Goal: Task Accomplishment & Management: Manage account settings

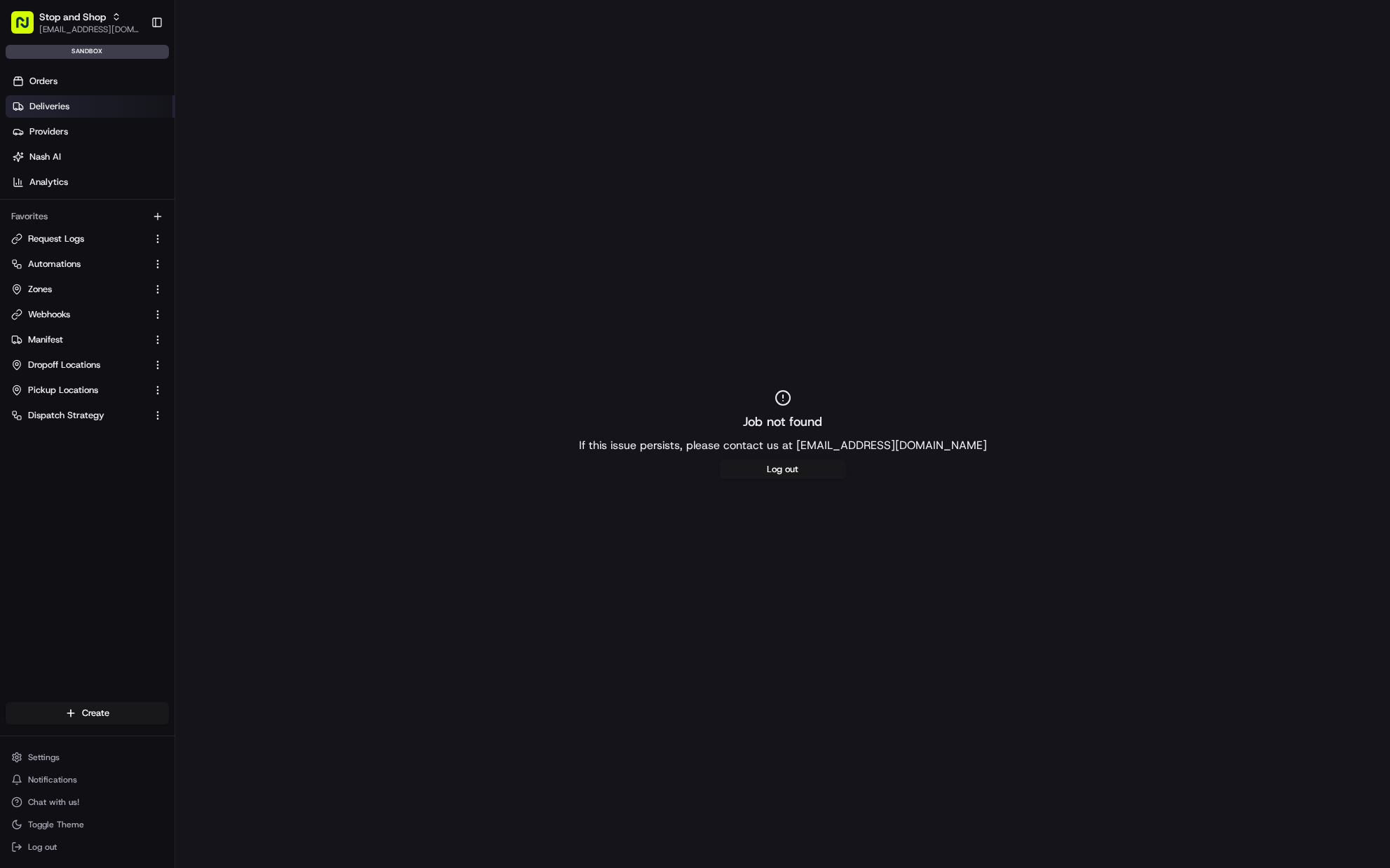
click at [87, 113] on link "Deliveries" at bounding box center [90, 106] width 169 height 22
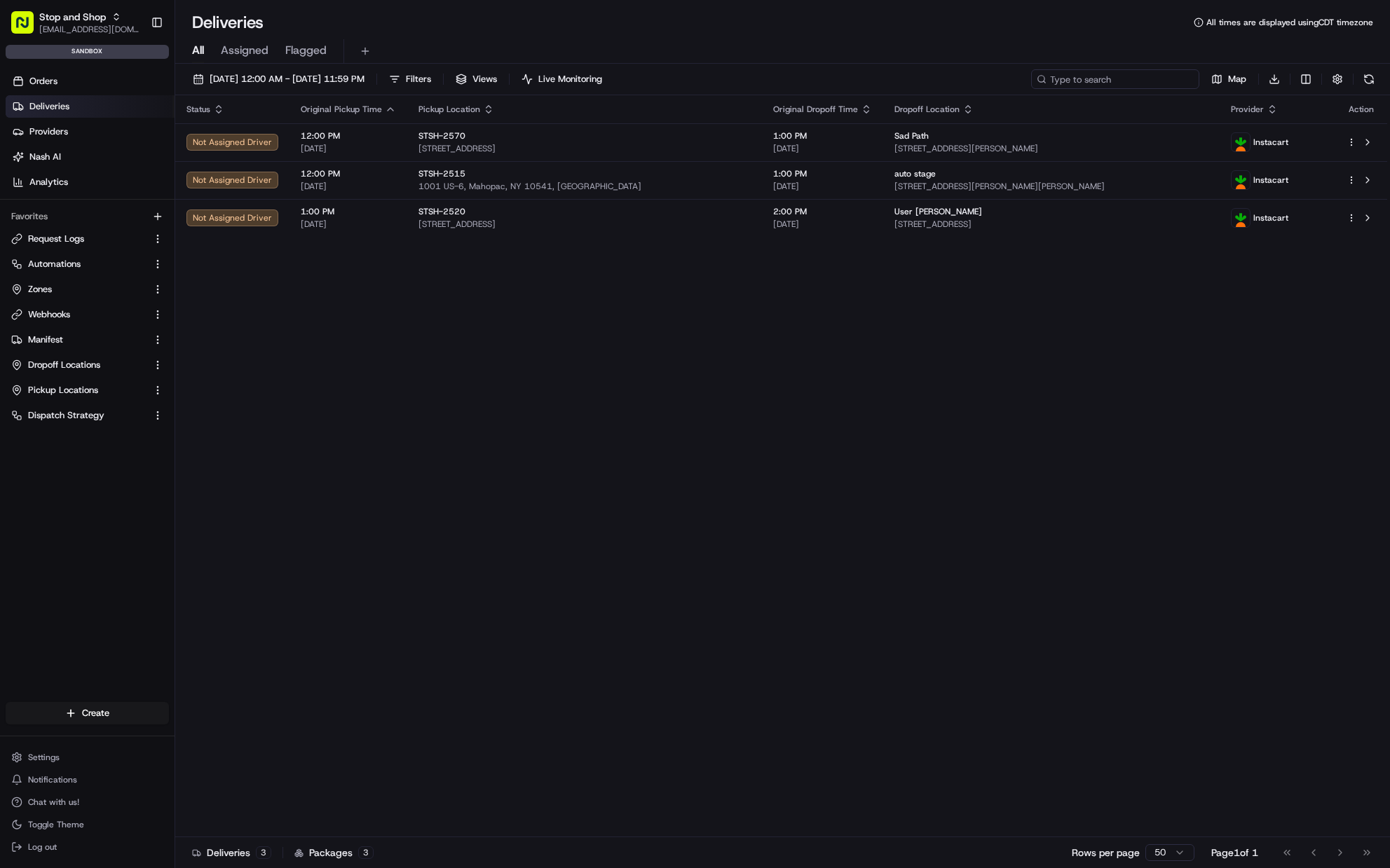
click at [1157, 79] on input at bounding box center [1115, 79] width 168 height 20
paste input "i500657135"
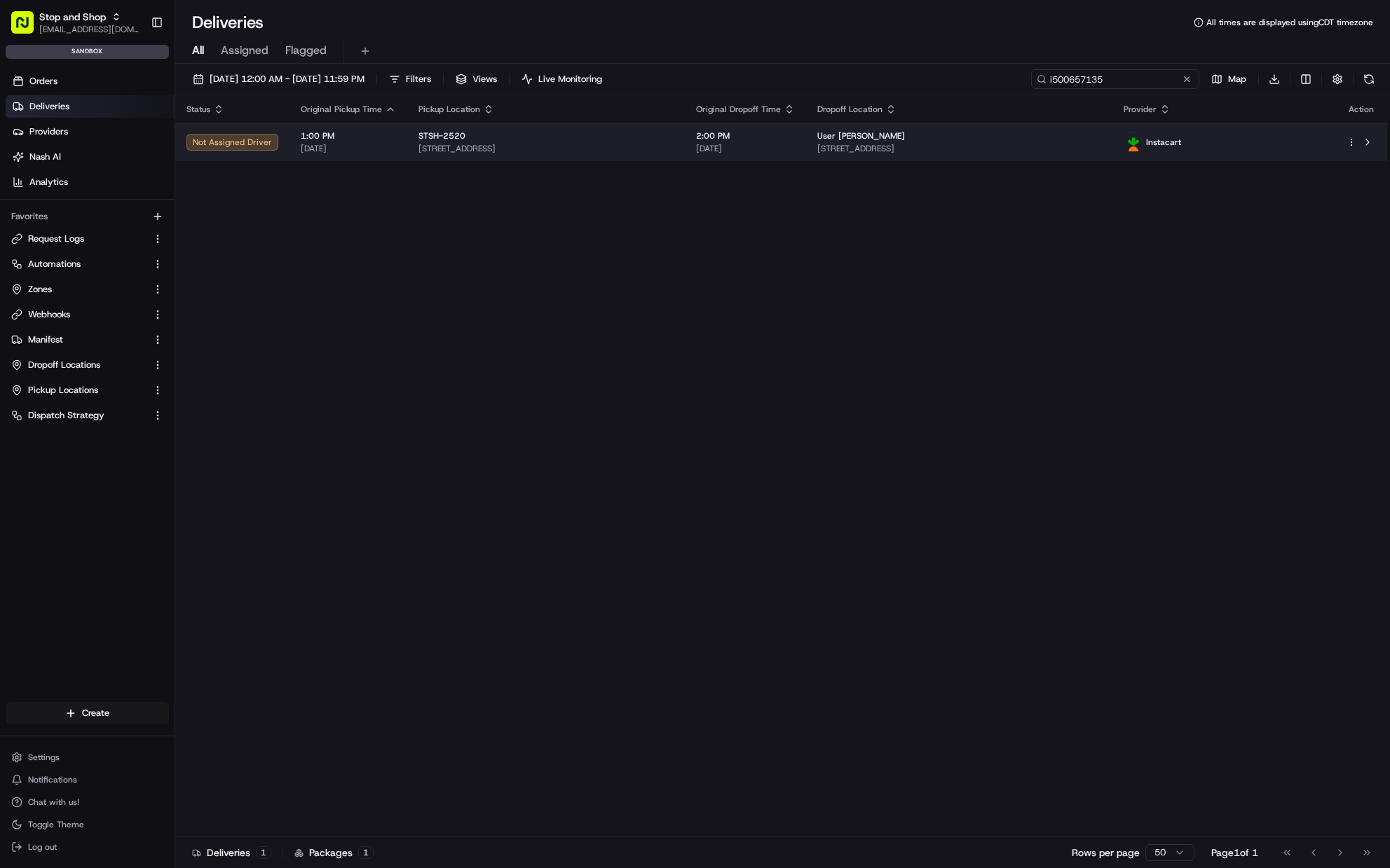
type input "i500657135"
click at [642, 125] on td "STSH-2520 245 NY-25A, Rocky Point, NY 11778, US" at bounding box center [546, 142] width 278 height 38
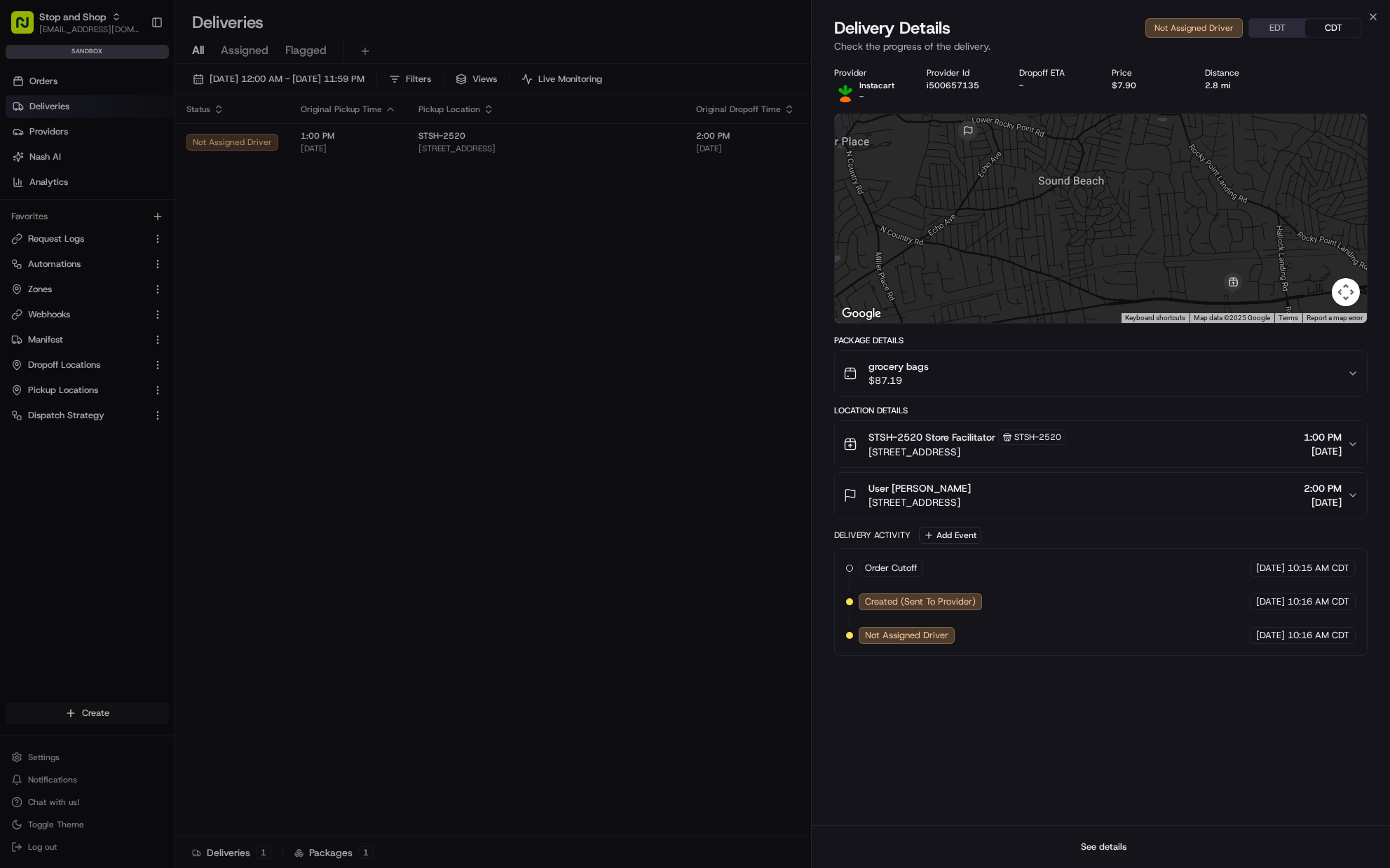
click at [1108, 851] on button "See details" at bounding box center [1103, 847] width 58 height 20
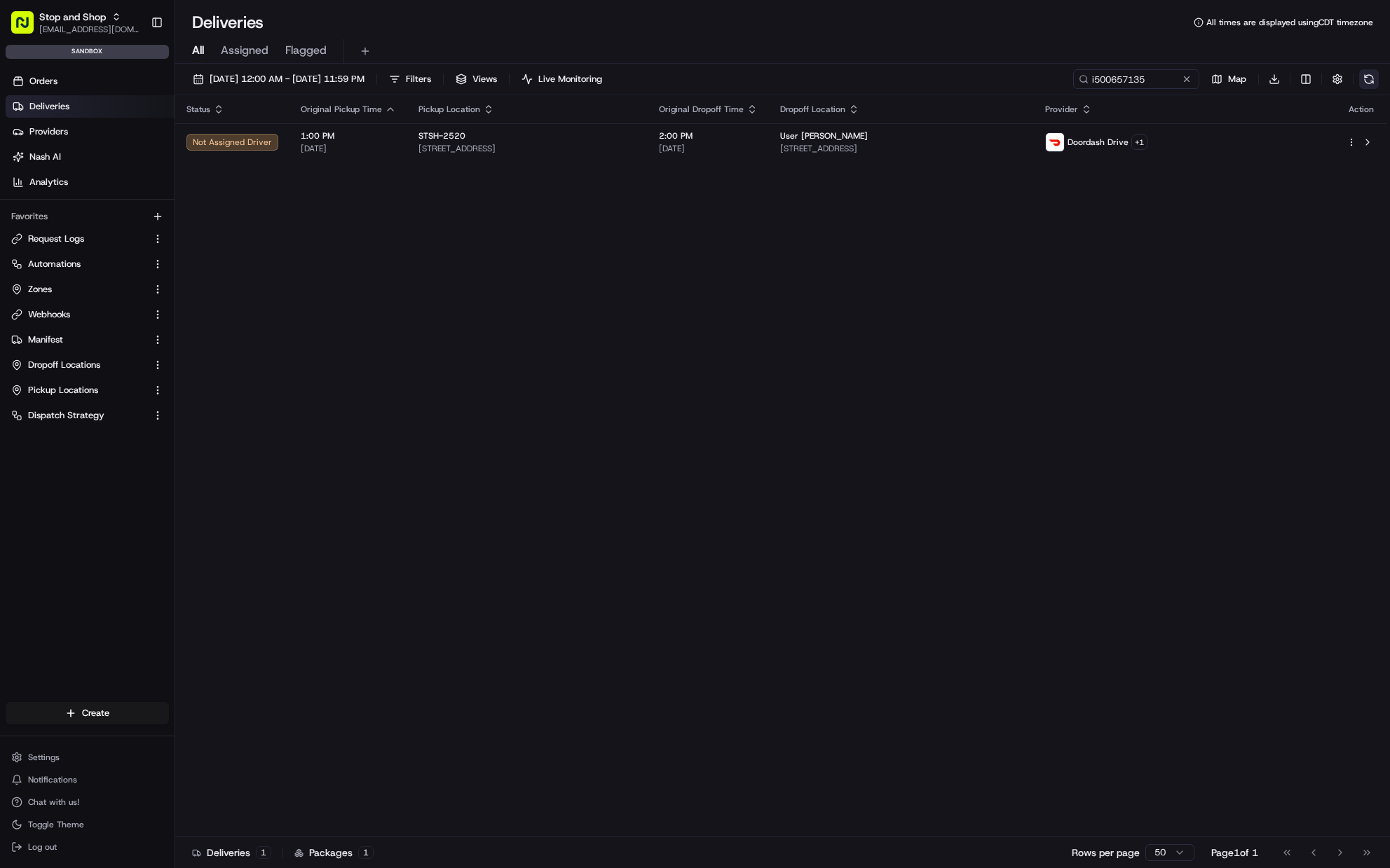
click at [1366, 79] on button at bounding box center [1369, 79] width 20 height 20
click at [1367, 80] on button at bounding box center [1369, 79] width 20 height 20
click at [1369, 89] on div "08/21/2025 12:00 AM - 08/21/2025 11:59 PM Filters Views Live Monitoring i500657…" at bounding box center [783, 82] width 1215 height 26
click at [1366, 85] on button at bounding box center [1369, 79] width 20 height 20
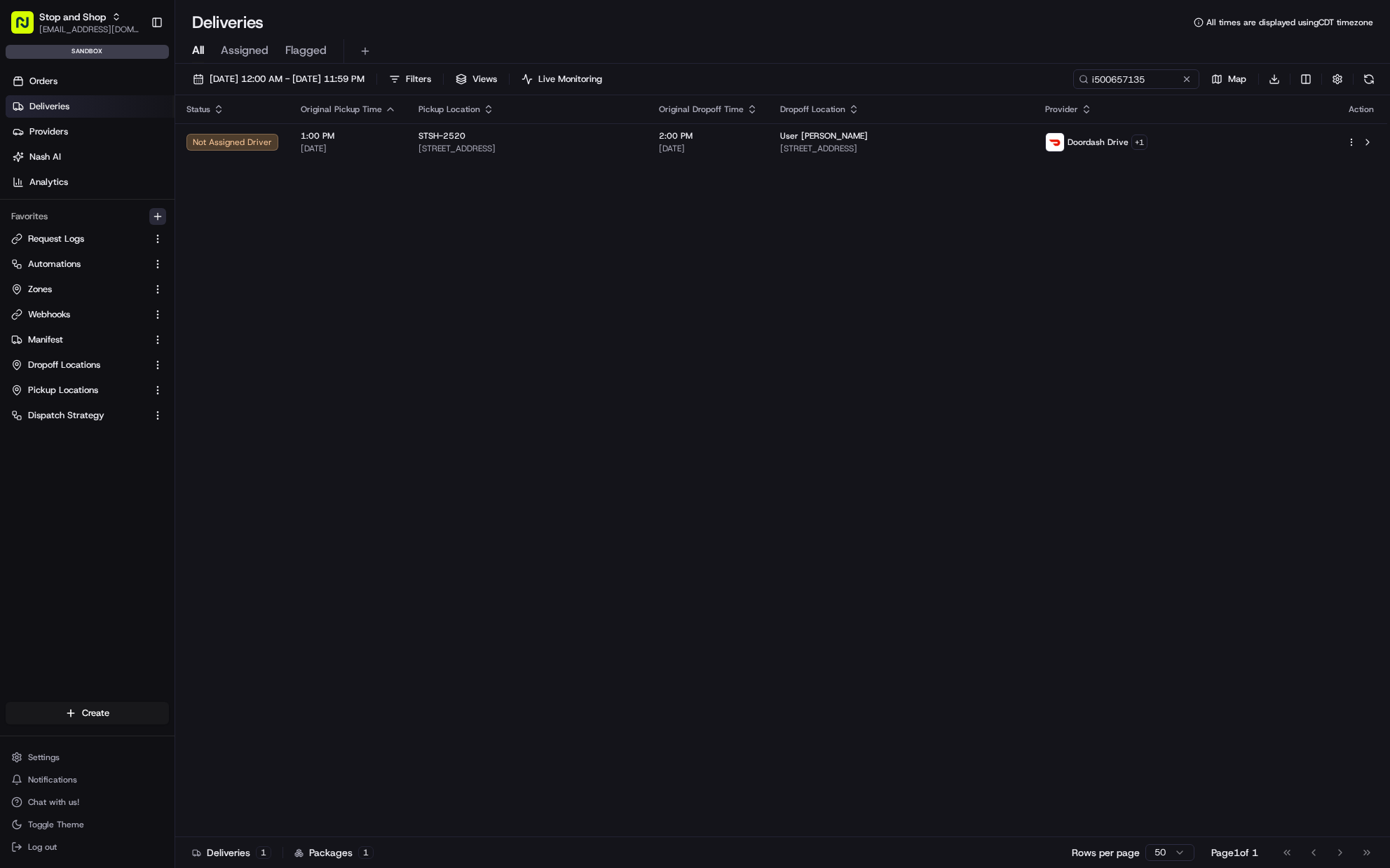
click at [158, 213] on icon "button" at bounding box center [158, 216] width 0 height 7
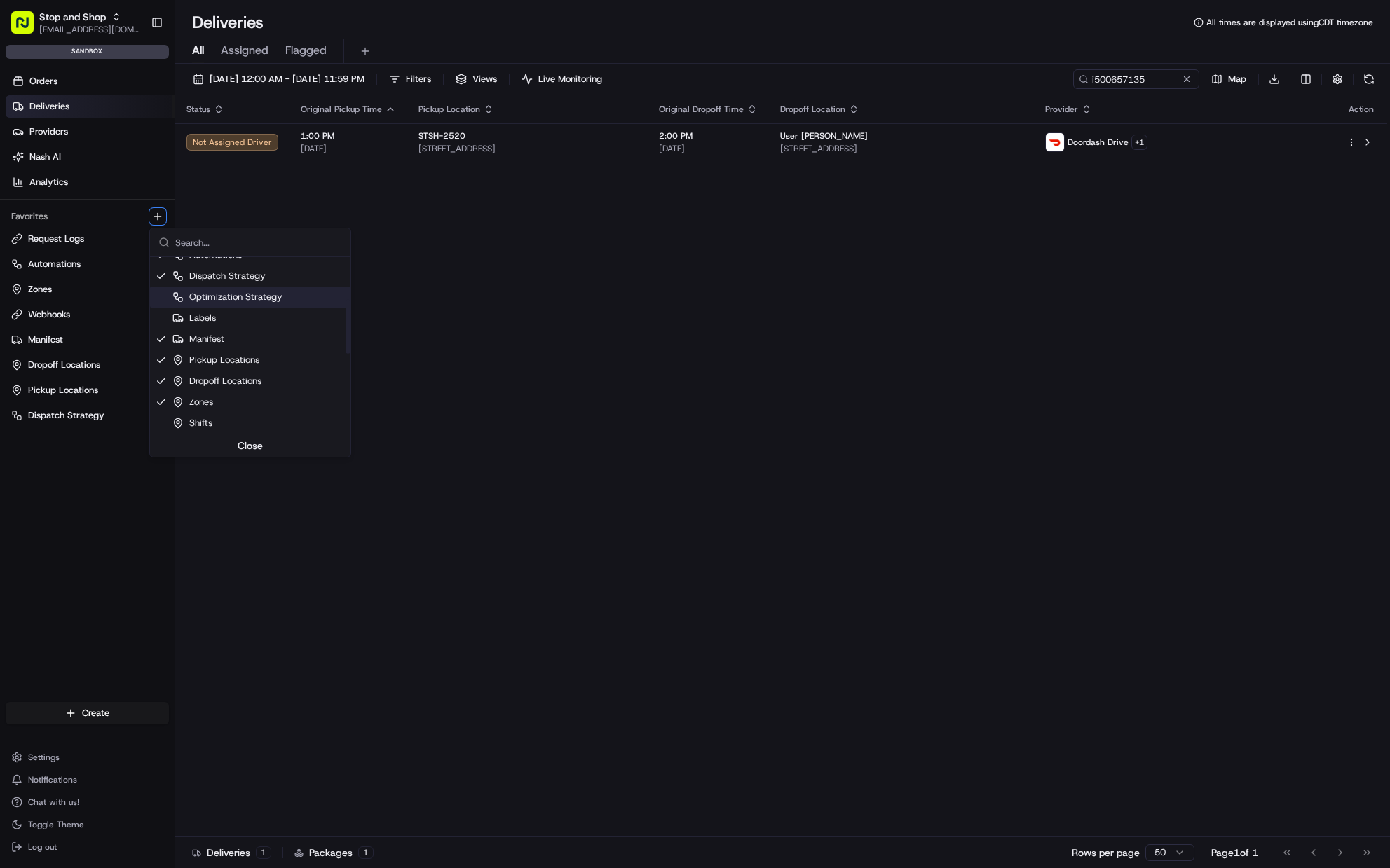
scroll to position [138, 0]
click at [259, 290] on div "Optimization Strategy" at bounding box center [251, 298] width 201 height 21
click at [64, 449] on html "Stop and Shop asiyat.adzhieva@adusa.com Toggle Sidebar sandbox Orders Deliverie…" at bounding box center [695, 434] width 1390 height 868
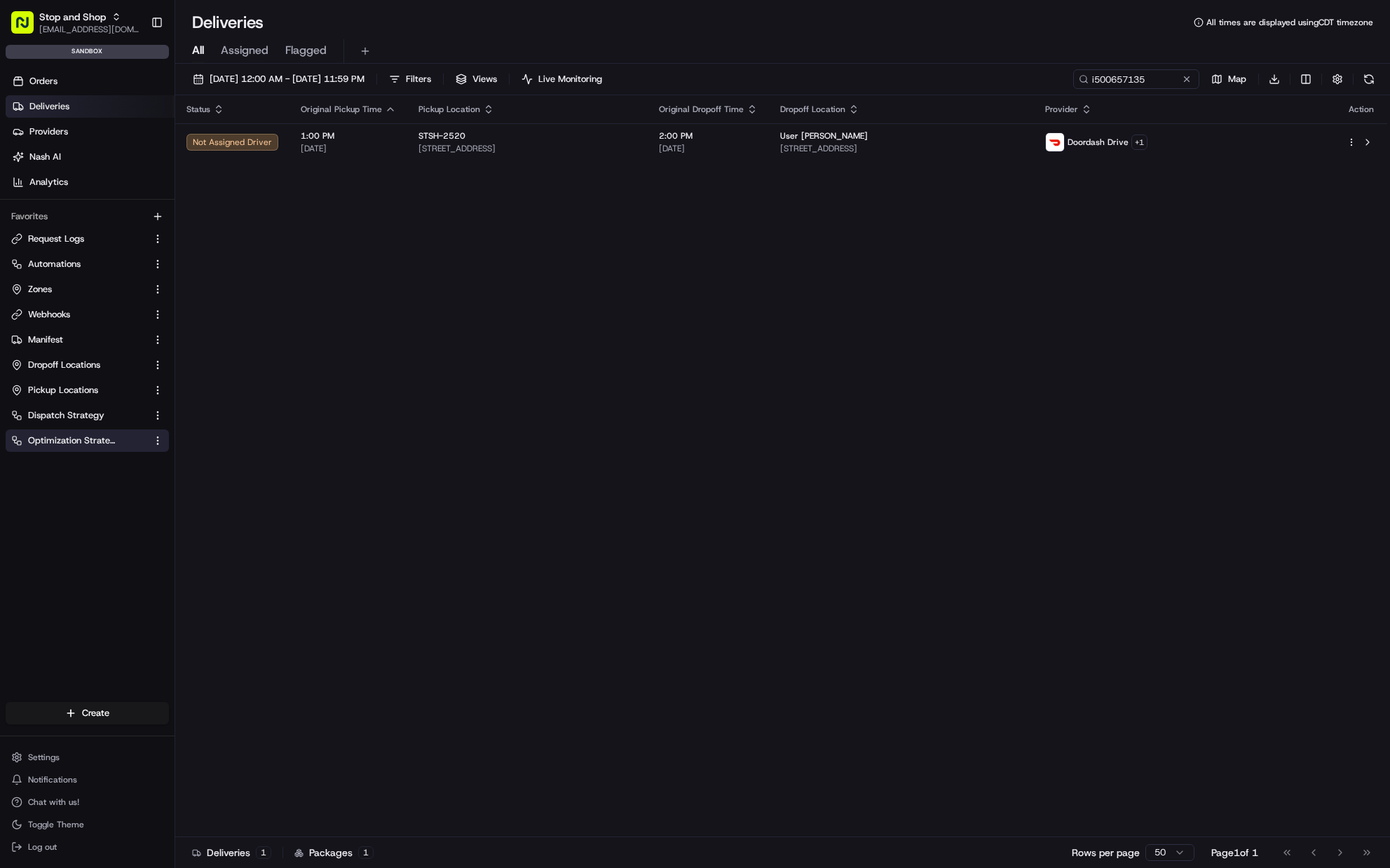
click at [62, 441] on span "Optimization Strategy" at bounding box center [72, 440] width 88 height 12
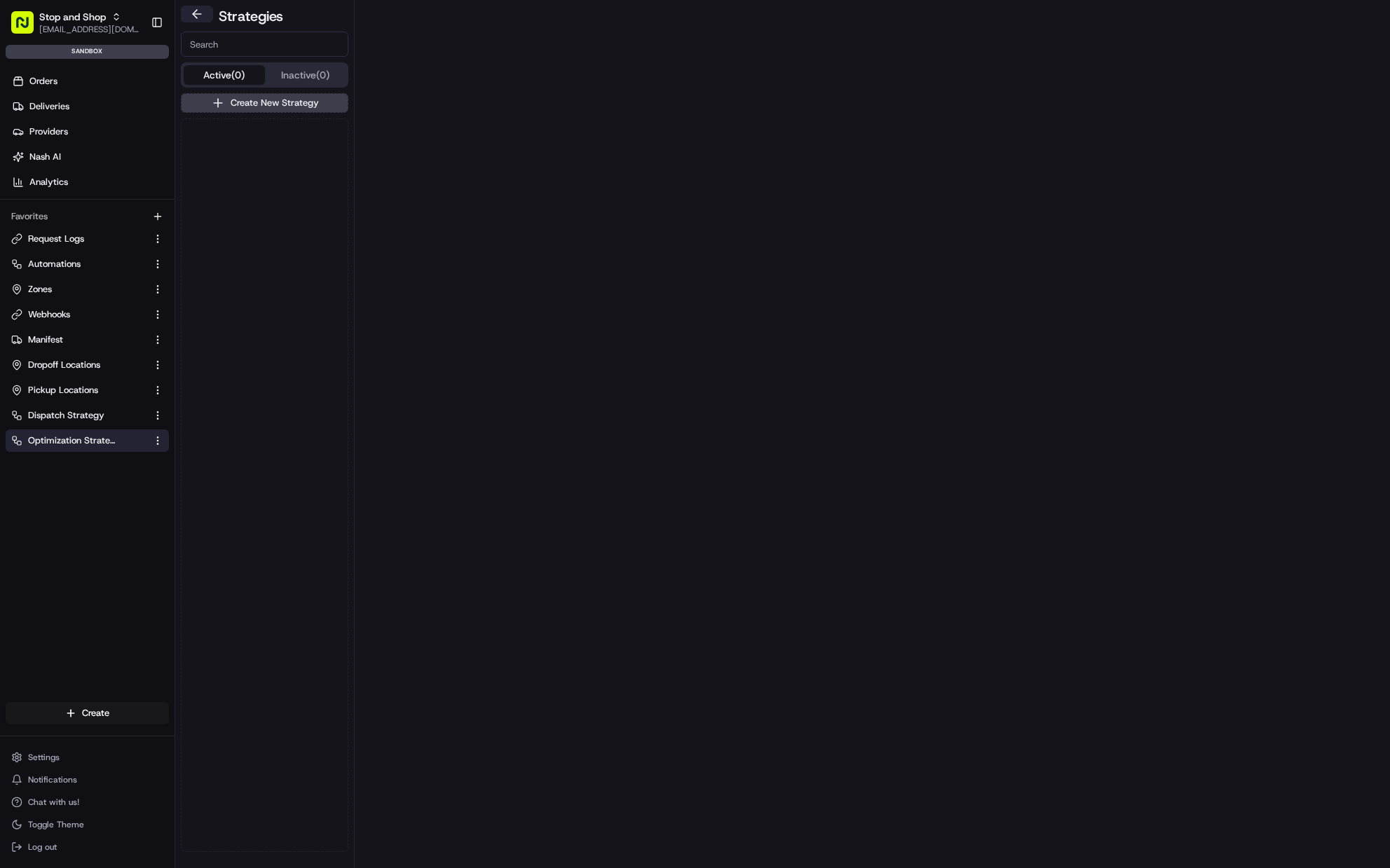
click at [194, 13] on button at bounding box center [197, 14] width 32 height 17
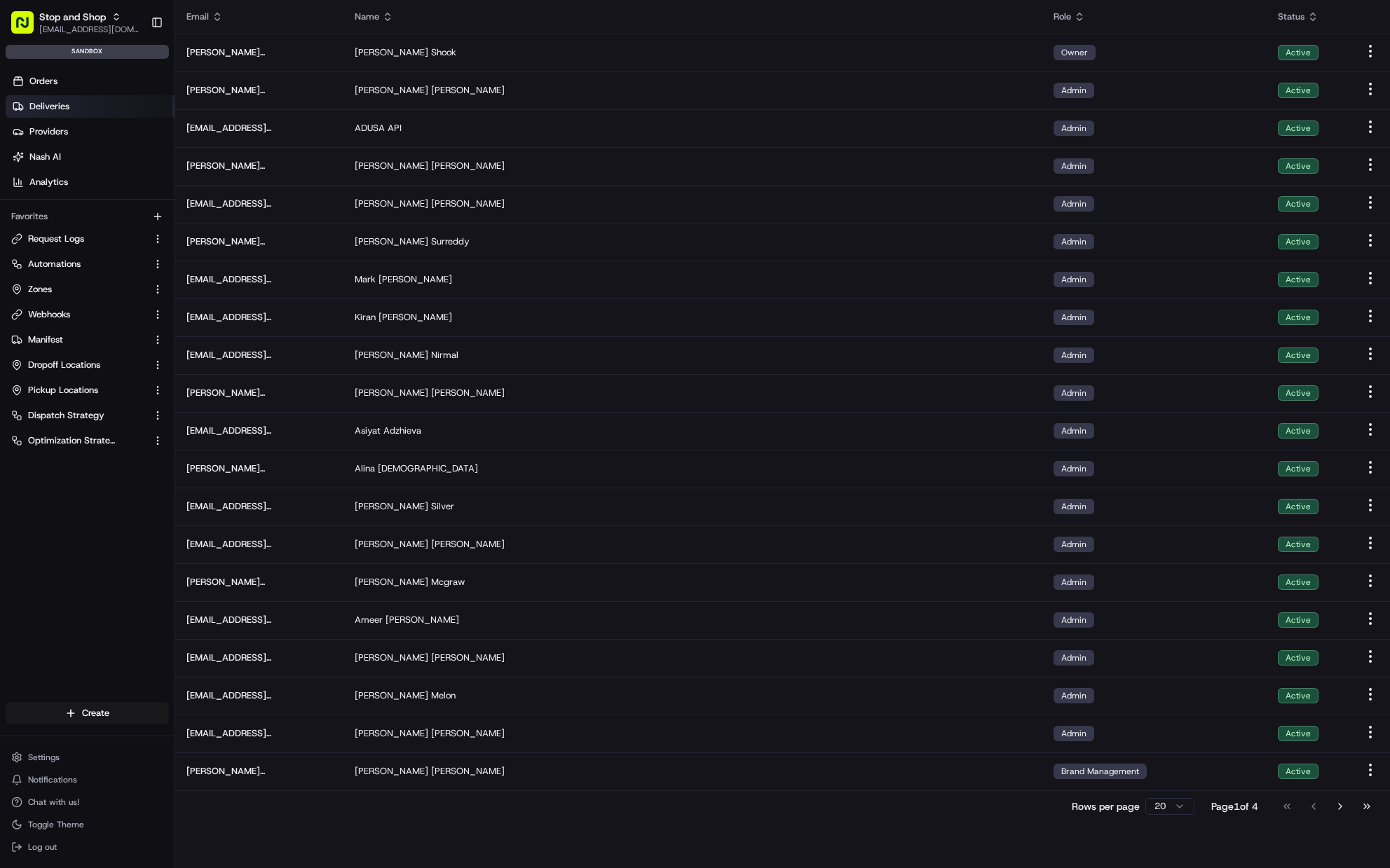
click at [78, 96] on link "Deliveries" at bounding box center [90, 106] width 169 height 22
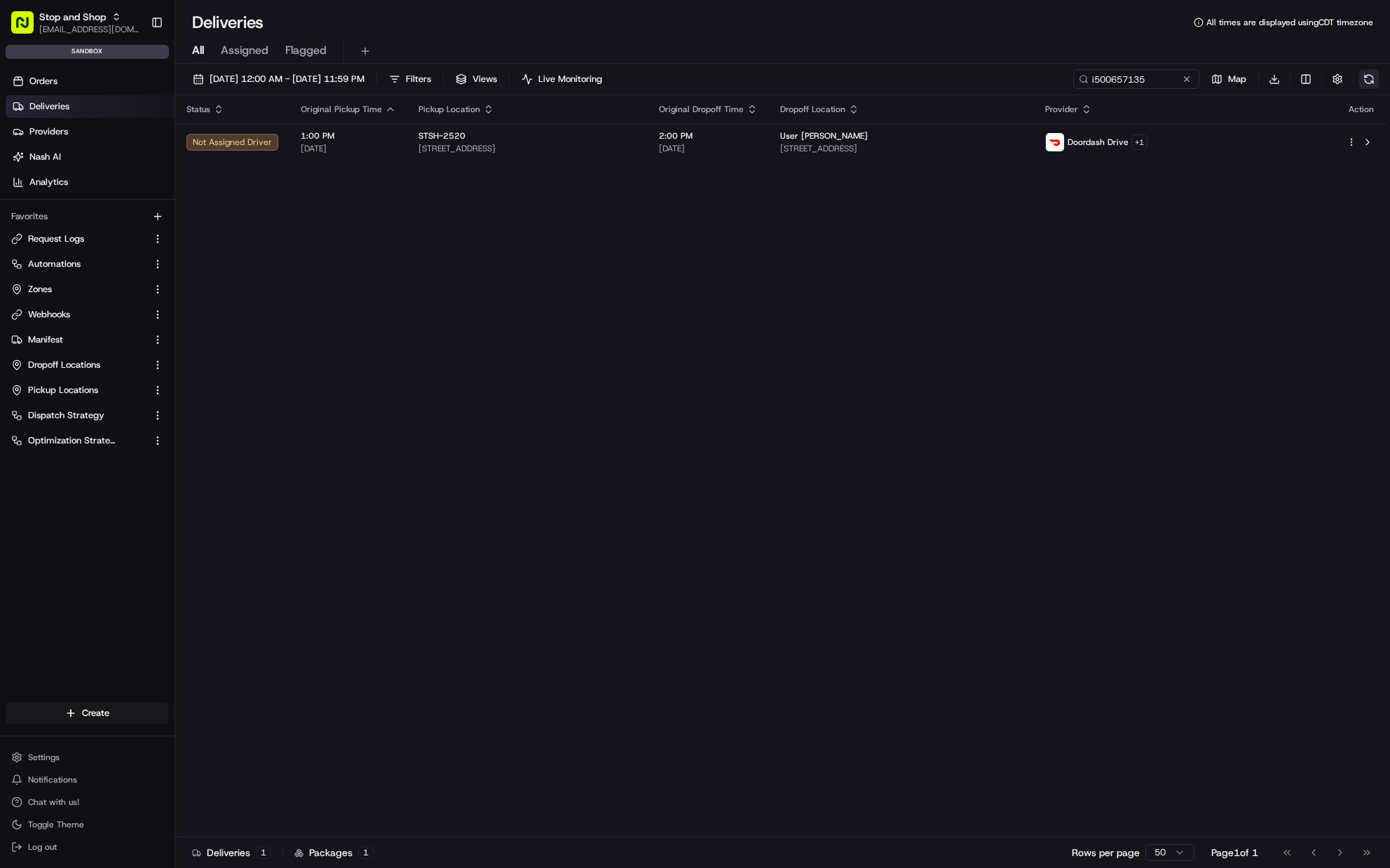
click at [1374, 72] on button at bounding box center [1369, 79] width 20 height 20
click at [1374, 81] on button at bounding box center [1369, 79] width 20 height 20
click at [1370, 83] on button at bounding box center [1369, 79] width 20 height 20
click at [1379, 73] on div "08/21/2025 12:00 AM - 08/21/2025 11:59 PM Filters Views Live Monitoring i500657…" at bounding box center [783, 82] width 1215 height 26
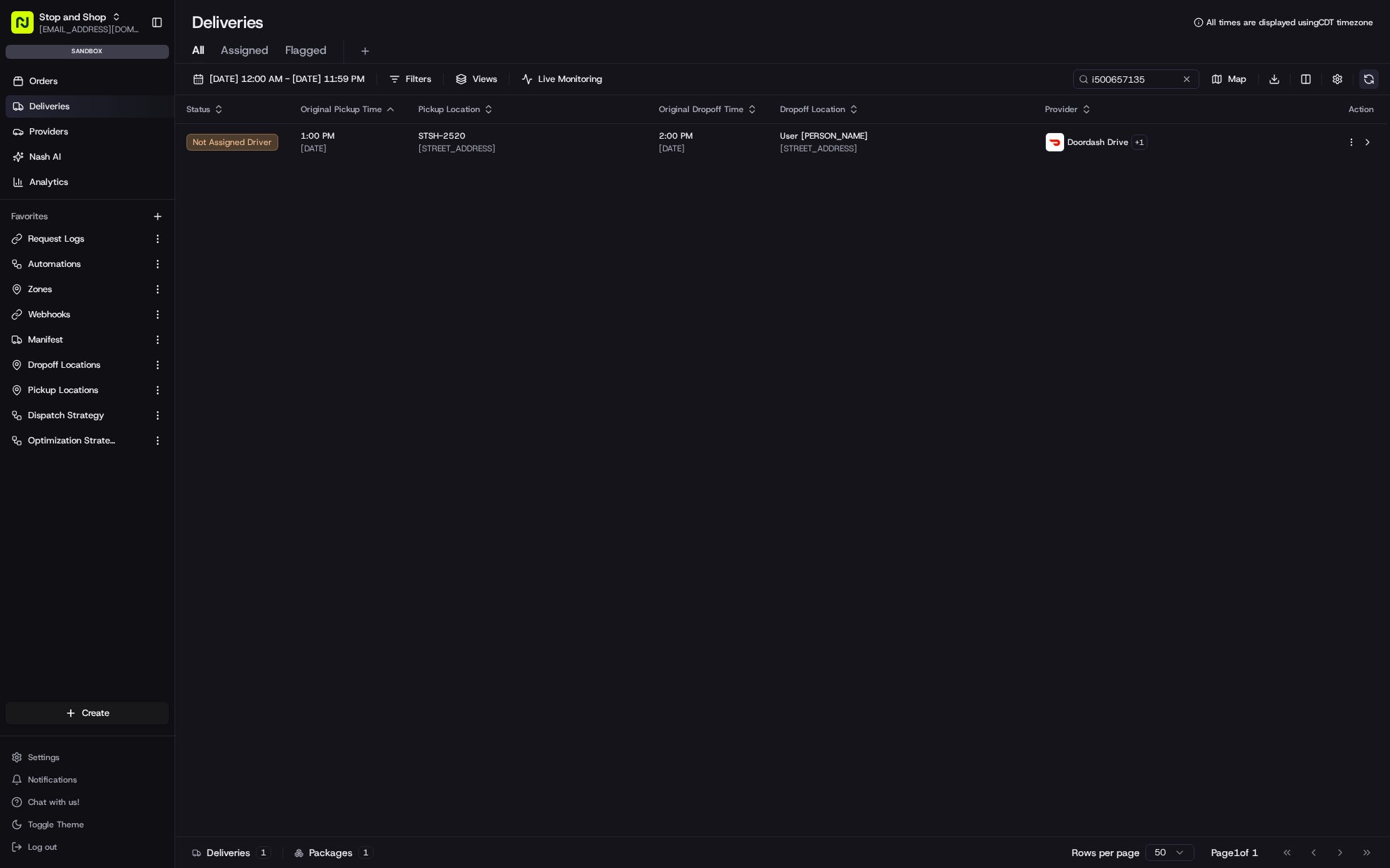
click at [1378, 72] on button at bounding box center [1369, 79] width 20 height 20
click at [1370, 82] on button at bounding box center [1369, 79] width 20 height 20
click at [1365, 83] on button at bounding box center [1369, 79] width 20 height 20
click at [1366, 82] on button at bounding box center [1369, 79] width 20 height 20
click at [1370, 77] on button at bounding box center [1369, 79] width 20 height 20
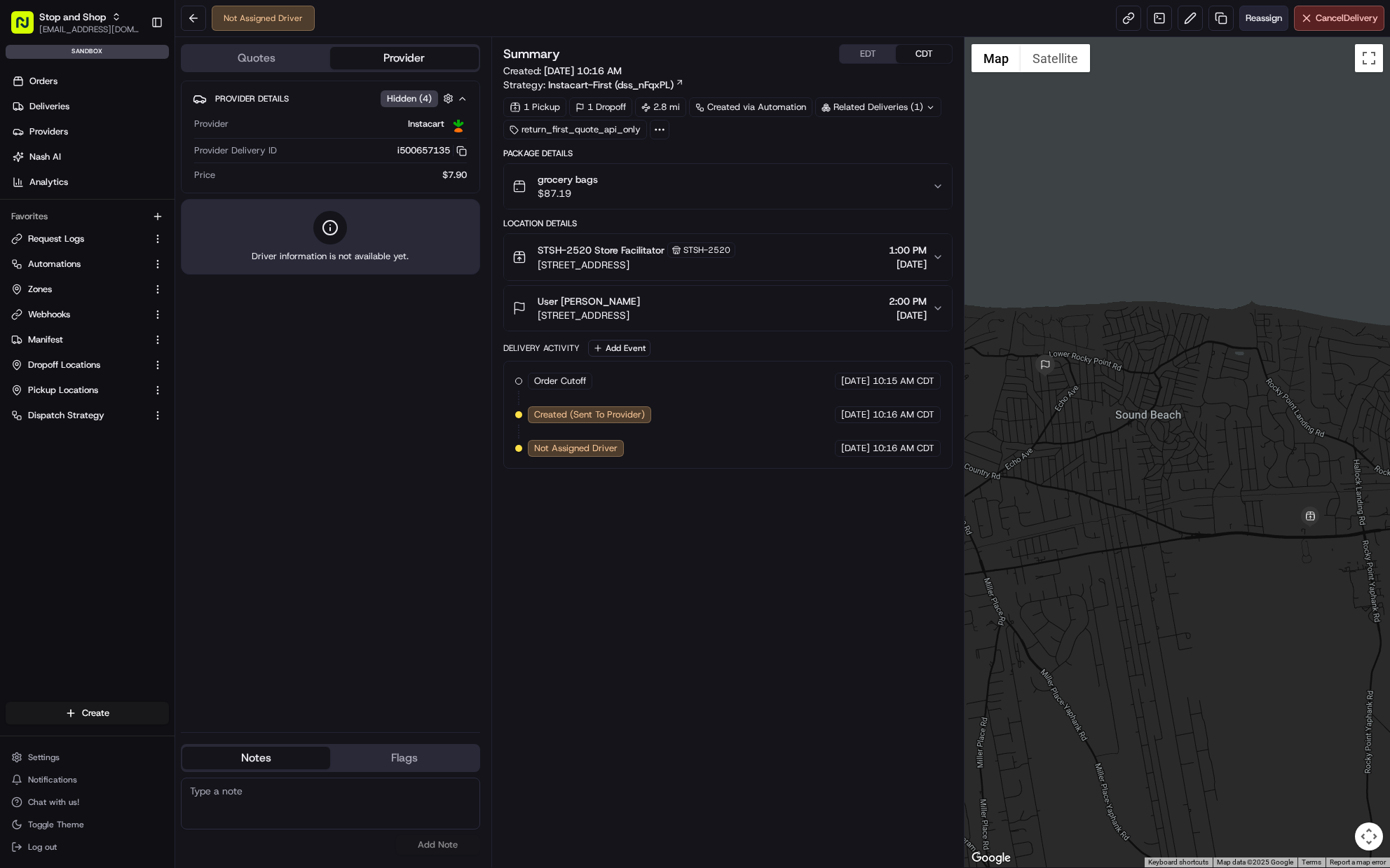
click at [1251, 25] on button "Reassign" at bounding box center [1263, 18] width 49 height 25
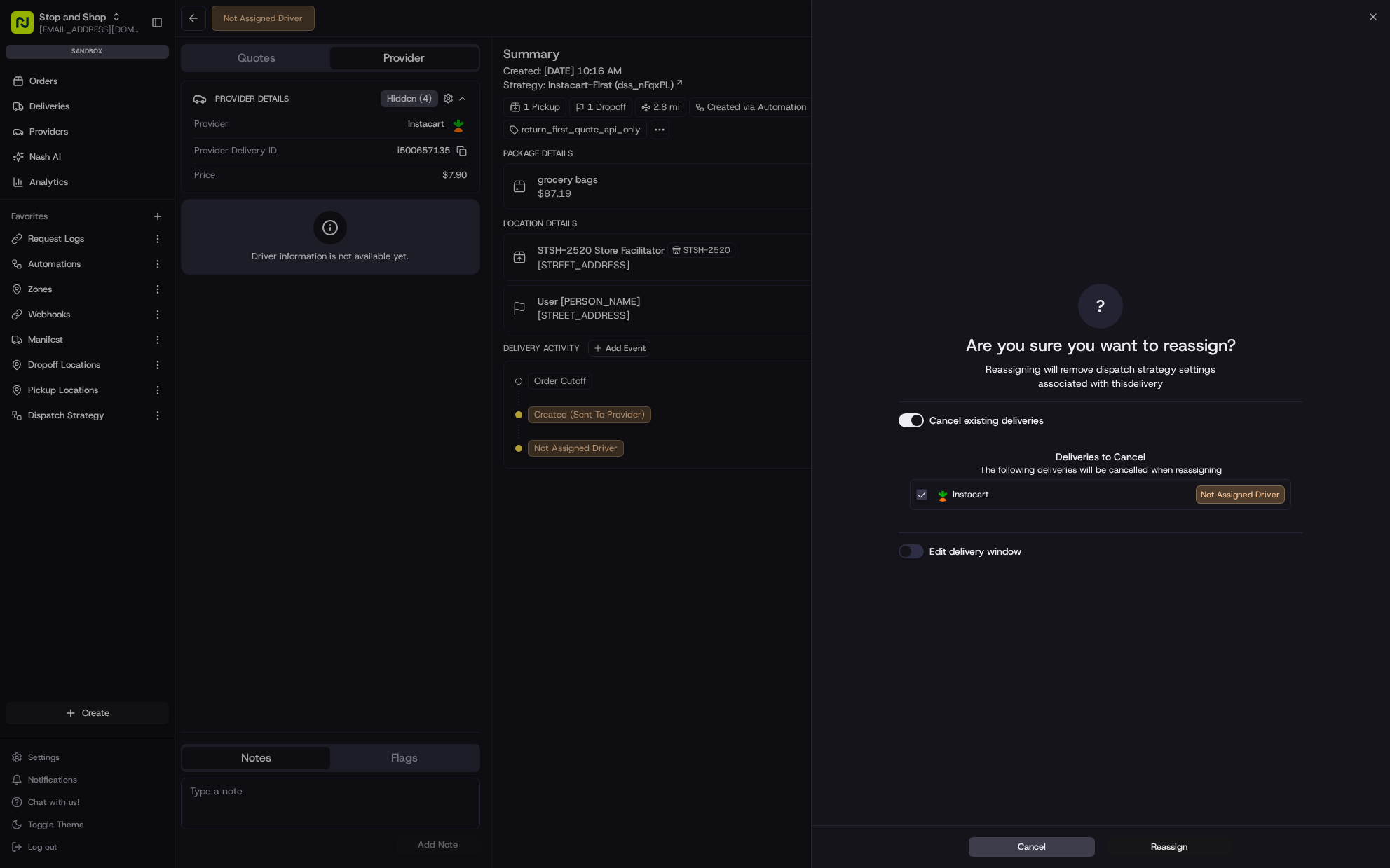
click at [1172, 849] on button "Reassign" at bounding box center [1169, 847] width 127 height 20
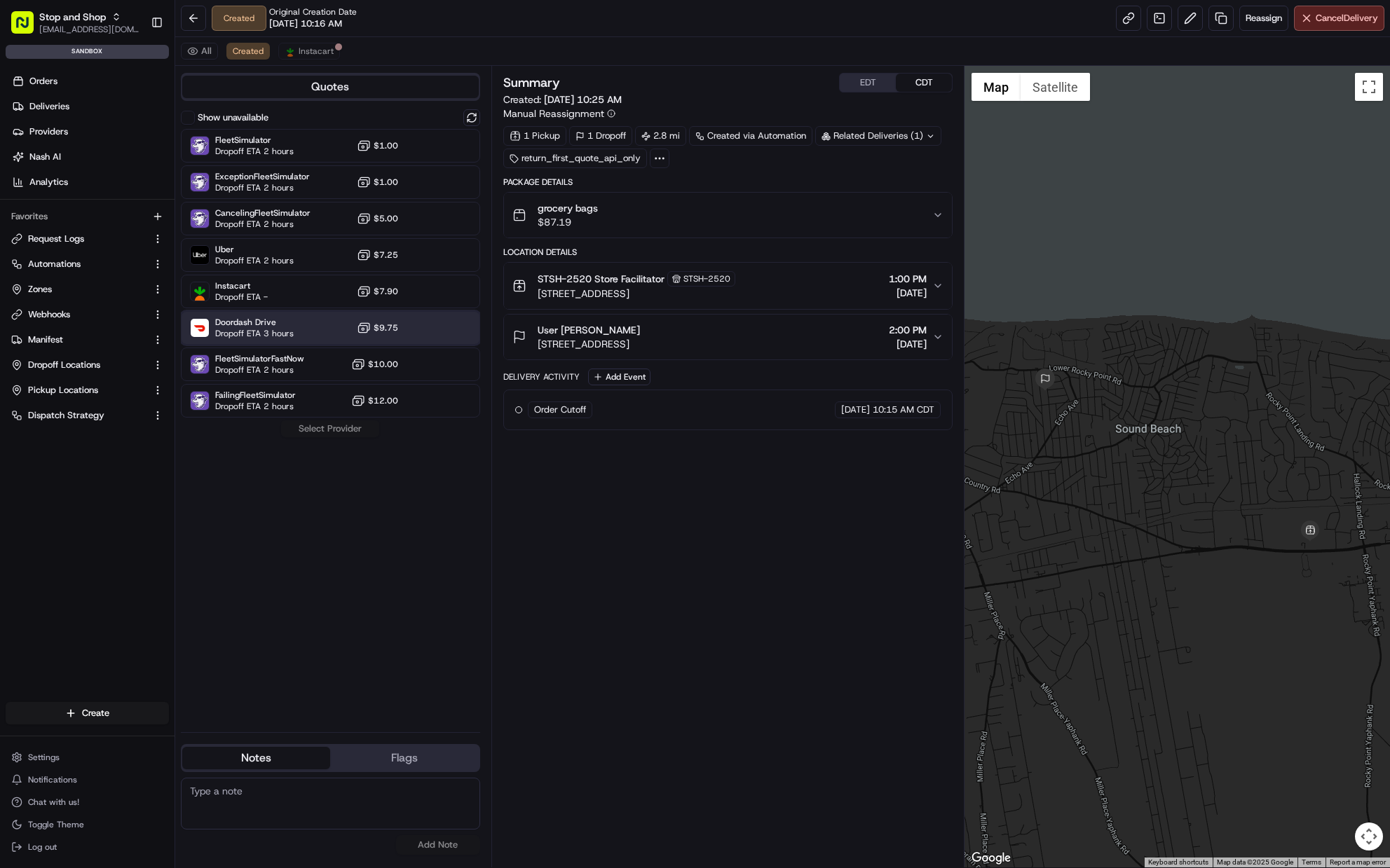
click at [282, 334] on span "Dropoff ETA 3 hours" at bounding box center [255, 334] width 78 height 11
click at [342, 424] on button "Assign Provider" at bounding box center [330, 428] width 100 height 17
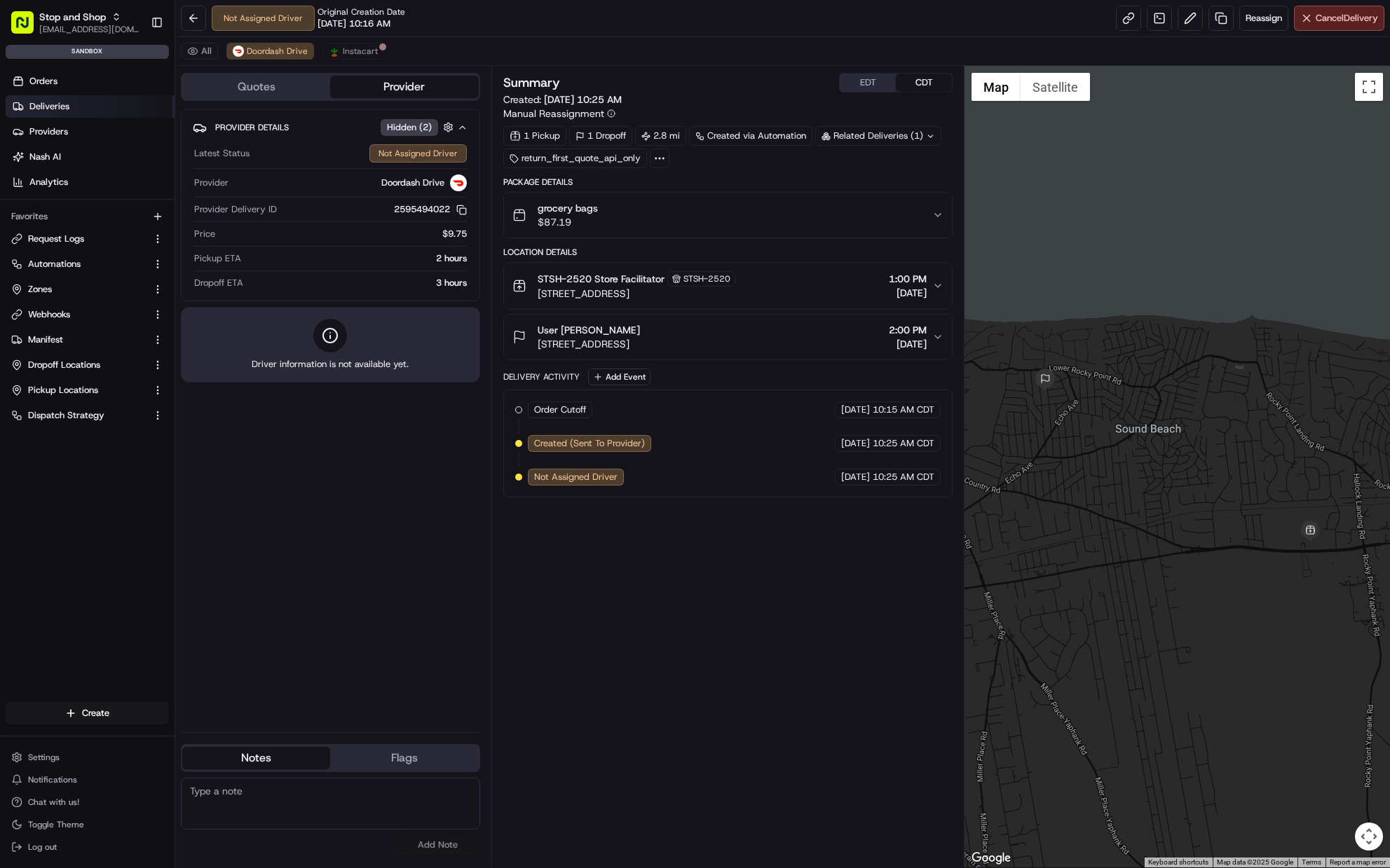
click at [106, 104] on link "Deliveries" at bounding box center [90, 106] width 169 height 22
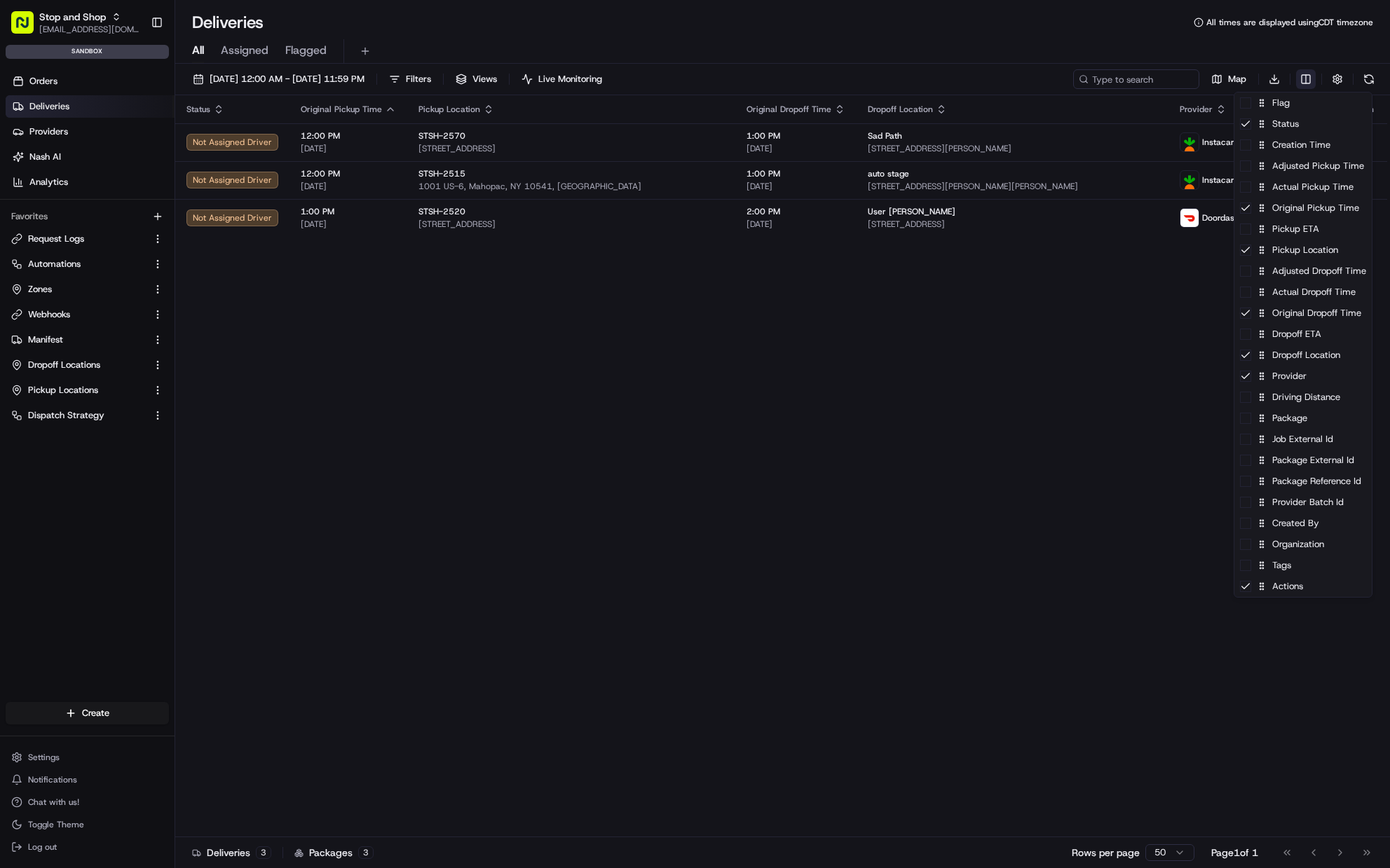
click at [1310, 83] on html "Stop and Shop asiyat.adzhieva@adusa.com Toggle Sidebar sandbox Orders Deliverie…" at bounding box center [695, 434] width 1390 height 868
click at [1277, 447] on div "Job External Id" at bounding box center [1303, 439] width 137 height 21
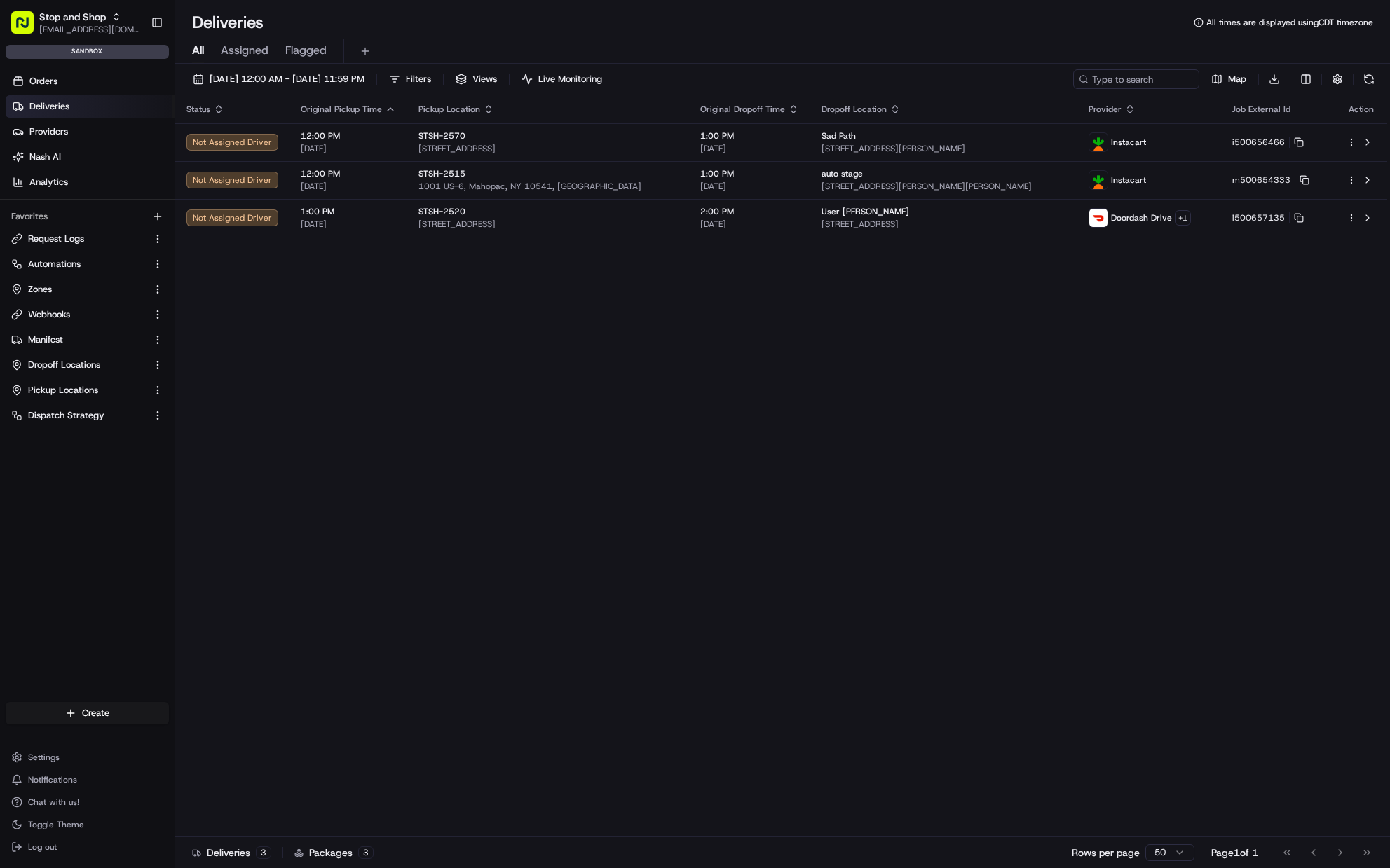
click at [996, 544] on html "Stop and Shop asiyat.adzhieva@adusa.com Toggle Sidebar sandbox Orders Deliverie…" at bounding box center [695, 434] width 1390 height 868
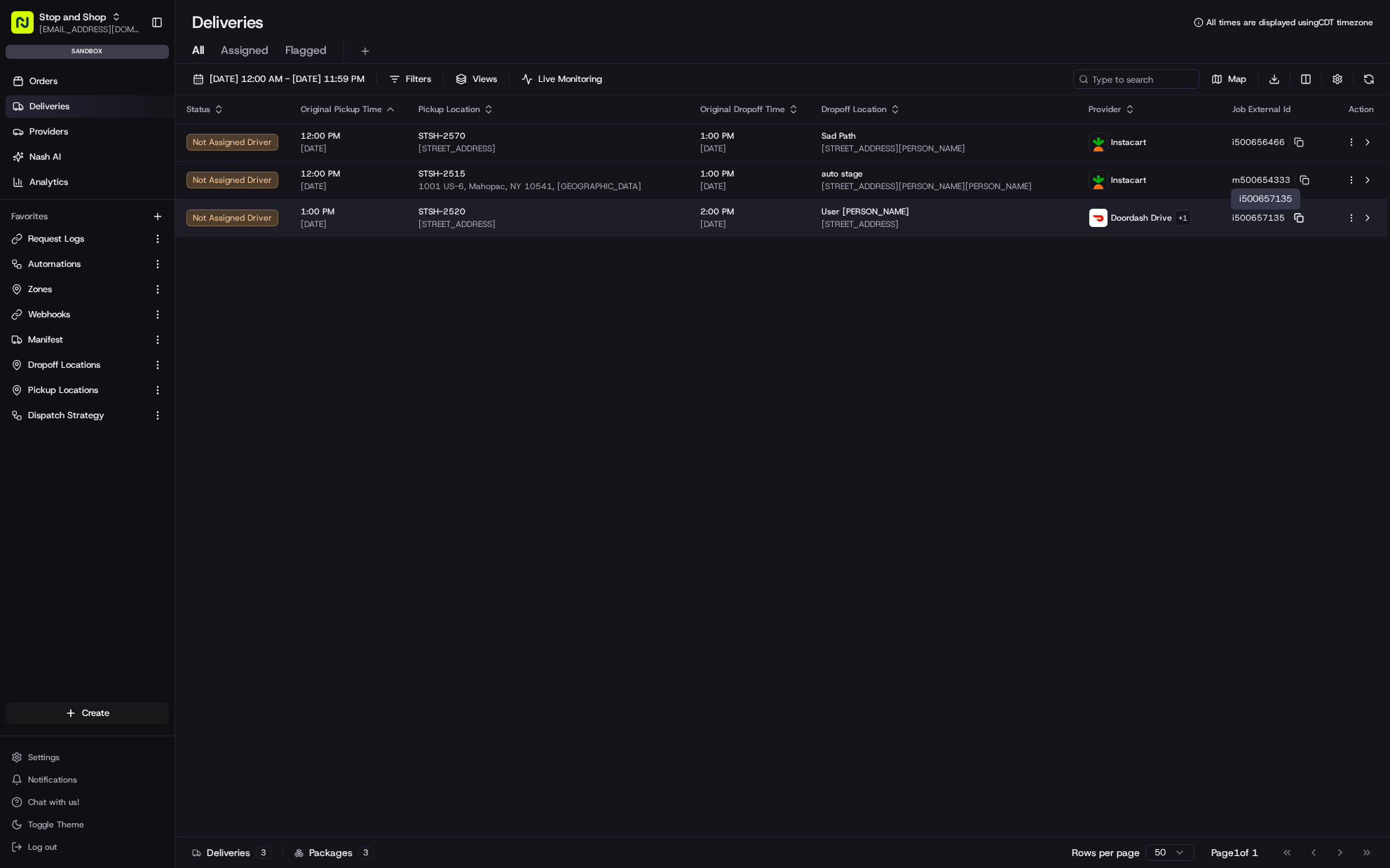
click at [1297, 222] on rect at bounding box center [1299, 219] width 6 height 6
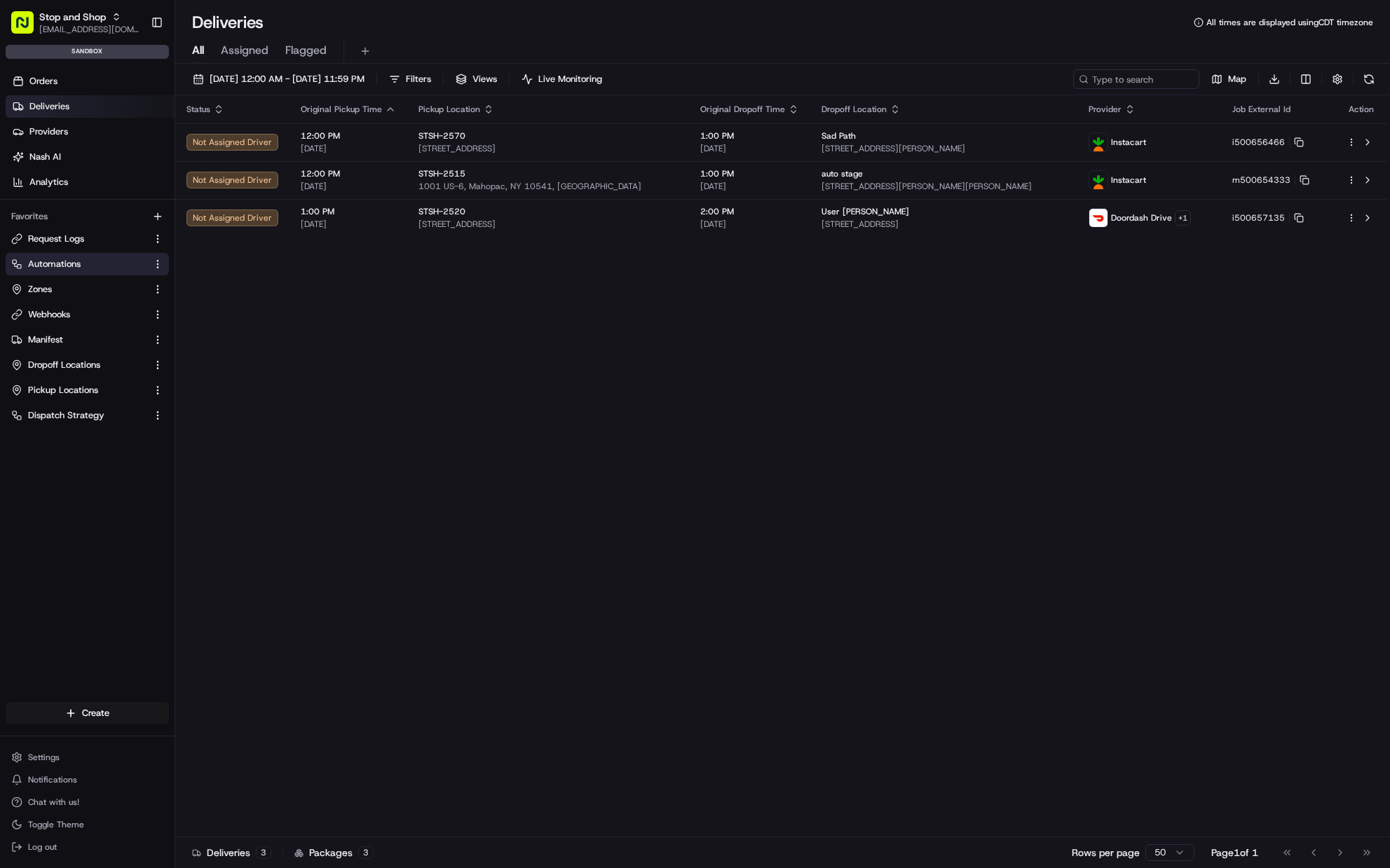
click at [82, 268] on link "Automations" at bounding box center [79, 264] width 135 height 12
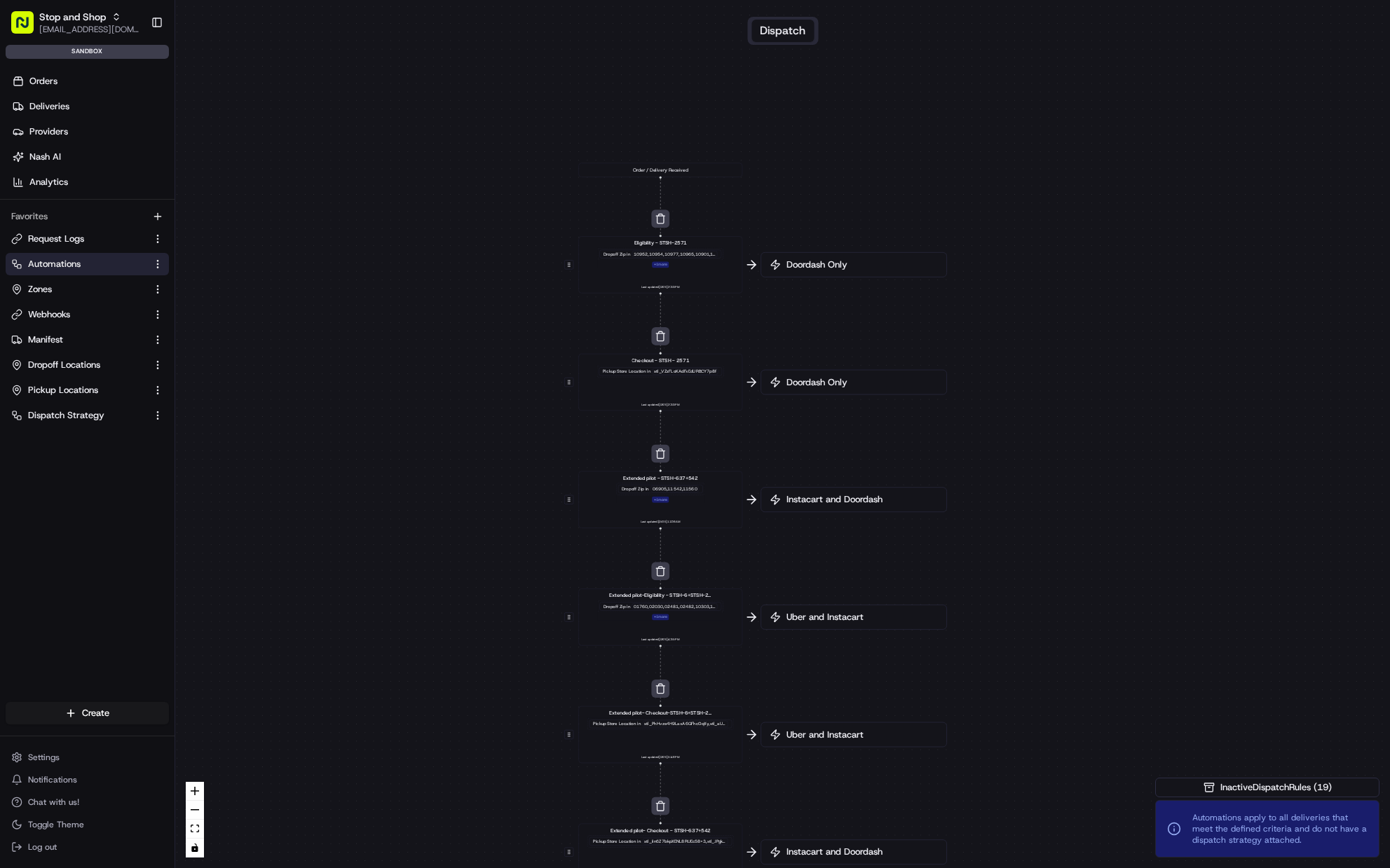
drag, startPoint x: 1097, startPoint y: 489, endPoint x: 930, endPoint y: 701, distance: 269.9
click at [975, 776] on div "0 0 0 0 0 0 0 0 0 0 Order / Delivery Received Eligibility - STSH-2571 Dropoff Z…" at bounding box center [783, 434] width 1215 height 868
click at [797, 255] on div "Doordash Only" at bounding box center [849, 263] width 186 height 25
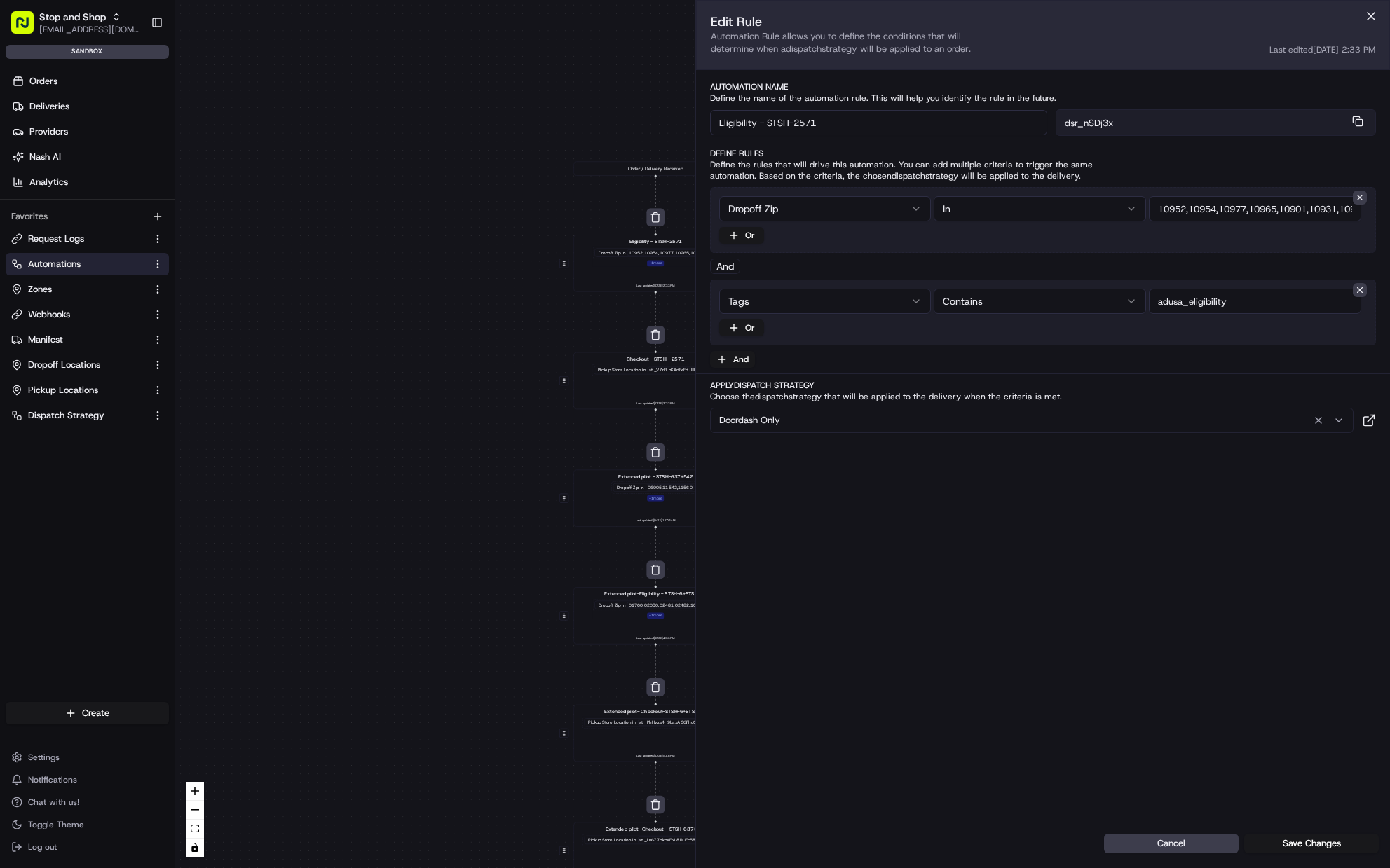
click at [796, 417] on div "Doordash Only" at bounding box center [1032, 420] width 637 height 17
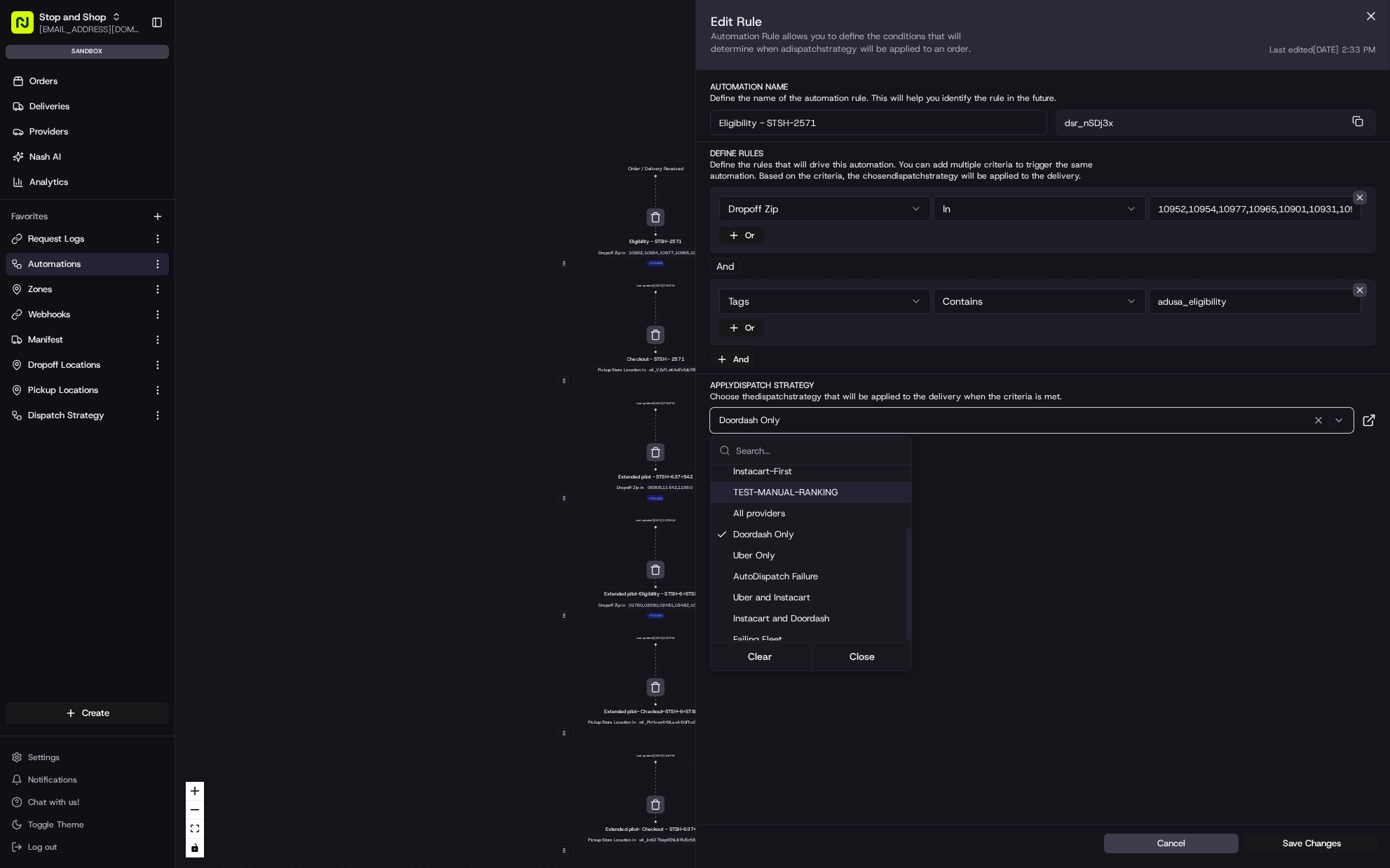
scroll to position [98, 0]
click at [795, 609] on span "Instacart and Doordash" at bounding box center [819, 608] width 172 height 12
click at [1330, 844] on span "Automations apply to all deliveries that meet the defined criteria and do not h…" at bounding box center [1280, 828] width 175 height 33
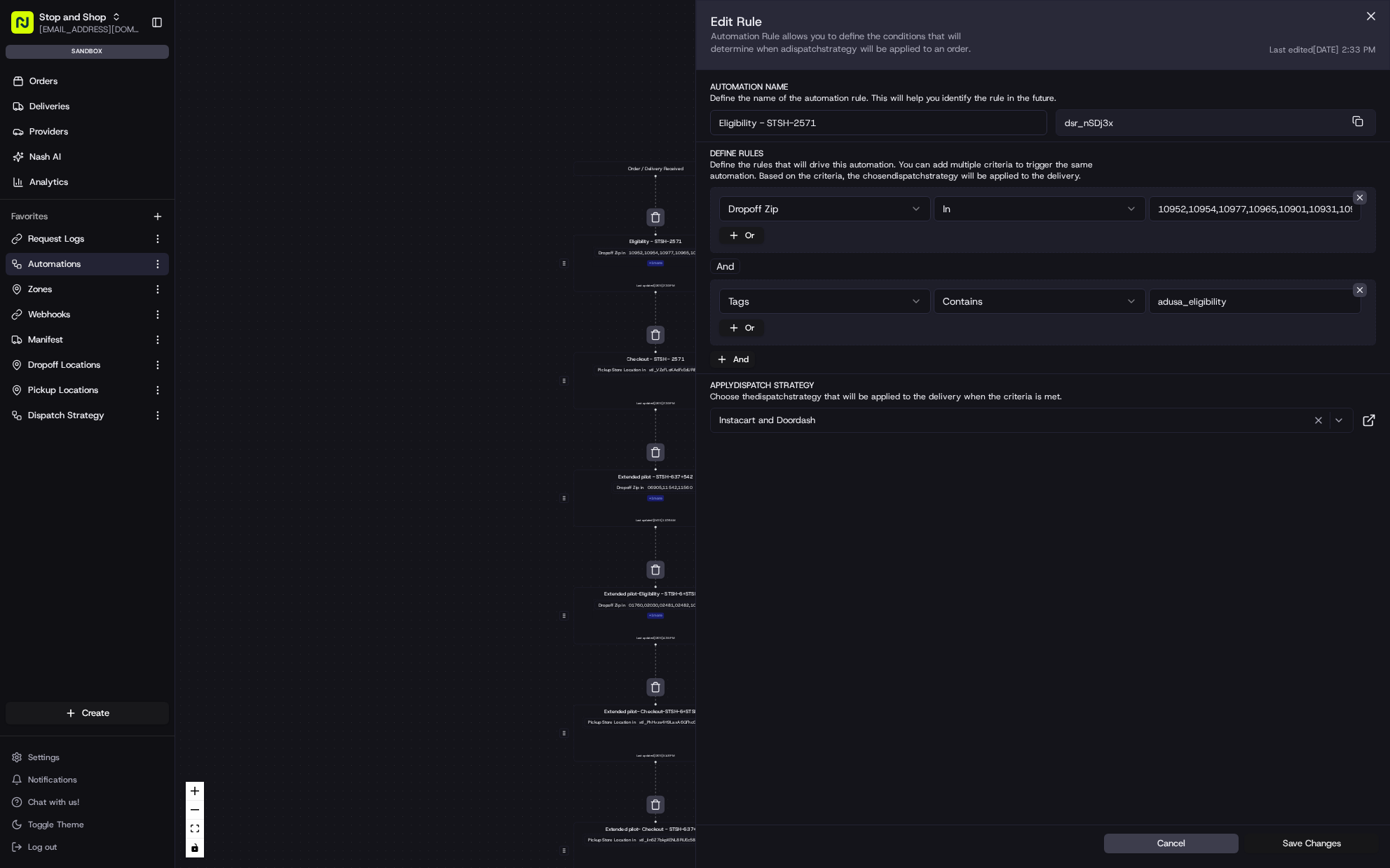
click at [1321, 844] on button "Save Changes" at bounding box center [1311, 844] width 135 height 20
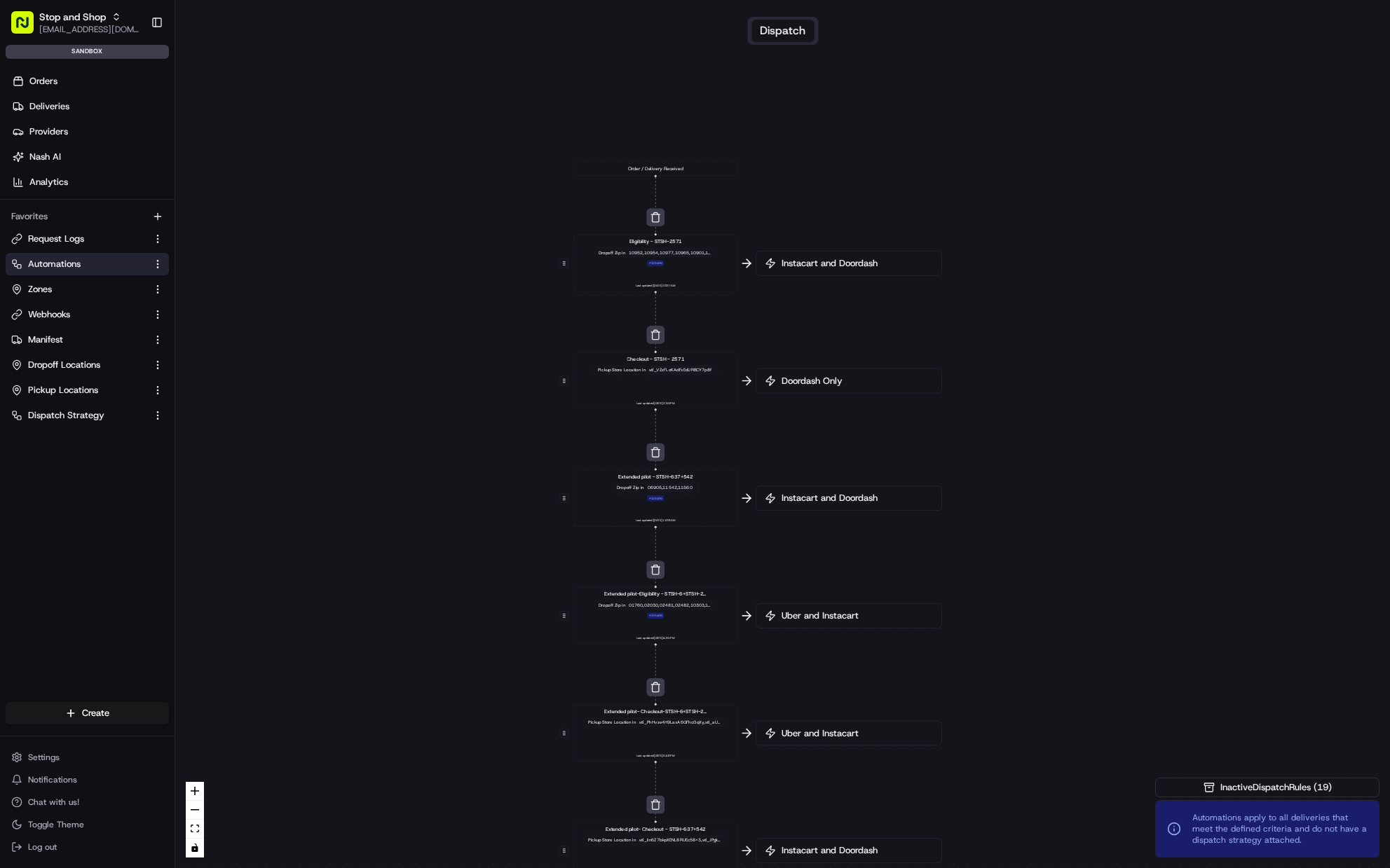
click at [819, 385] on span "Doordash Only" at bounding box center [855, 380] width 154 height 12
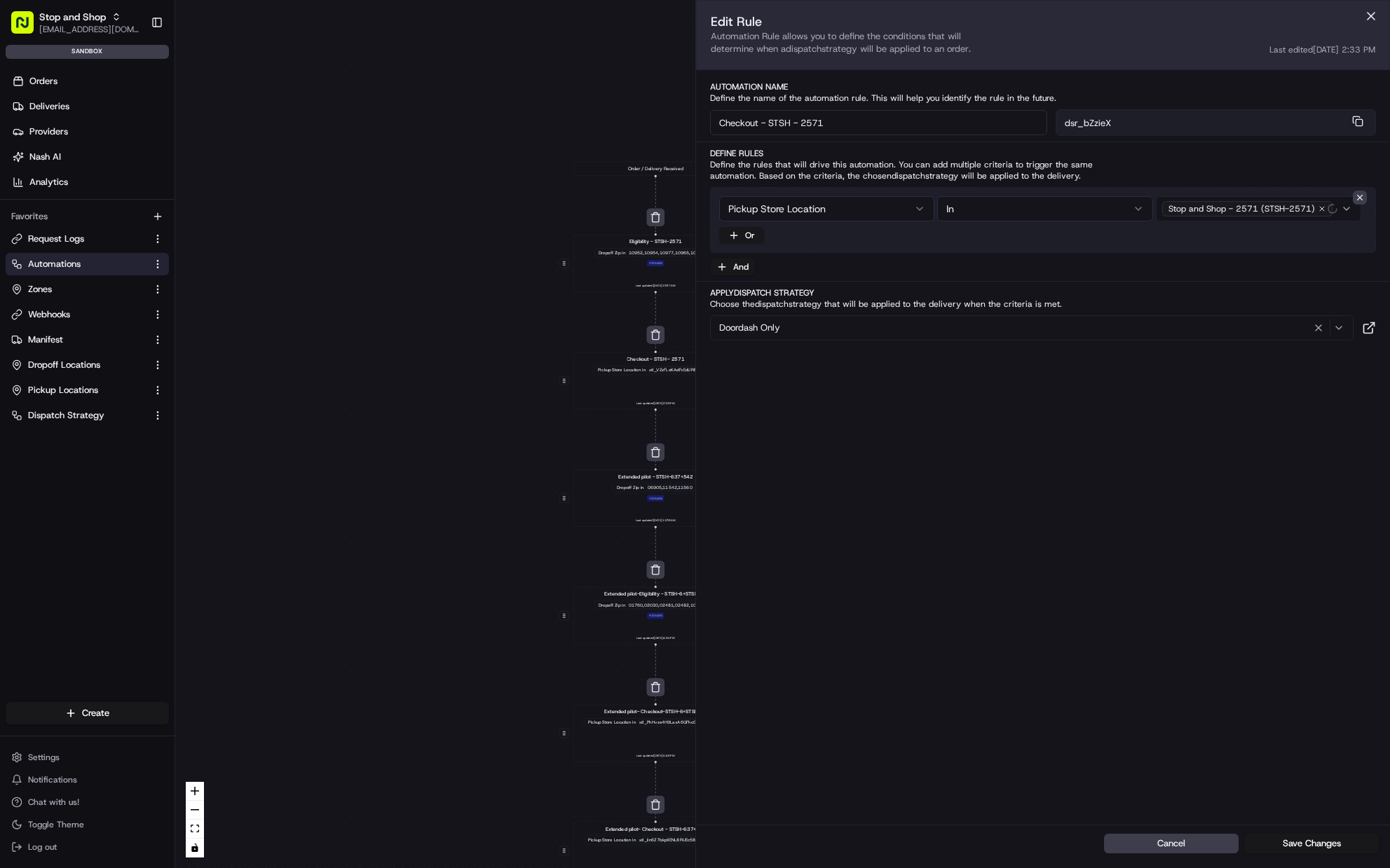
click at [825, 332] on div "Doordash Only" at bounding box center [1032, 328] width 637 height 17
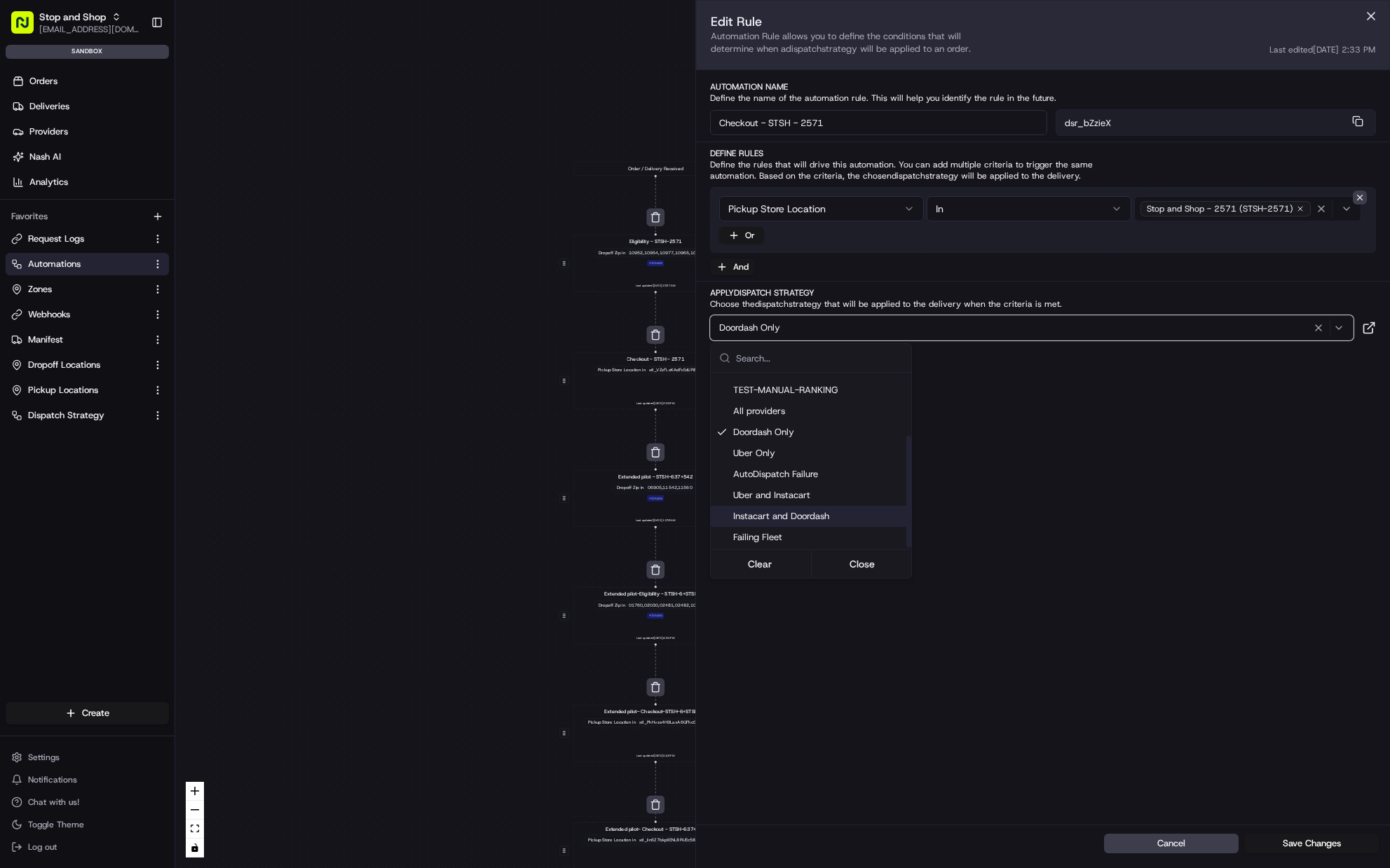
click at [837, 514] on span "Instacart and Doordash" at bounding box center [819, 516] width 172 height 12
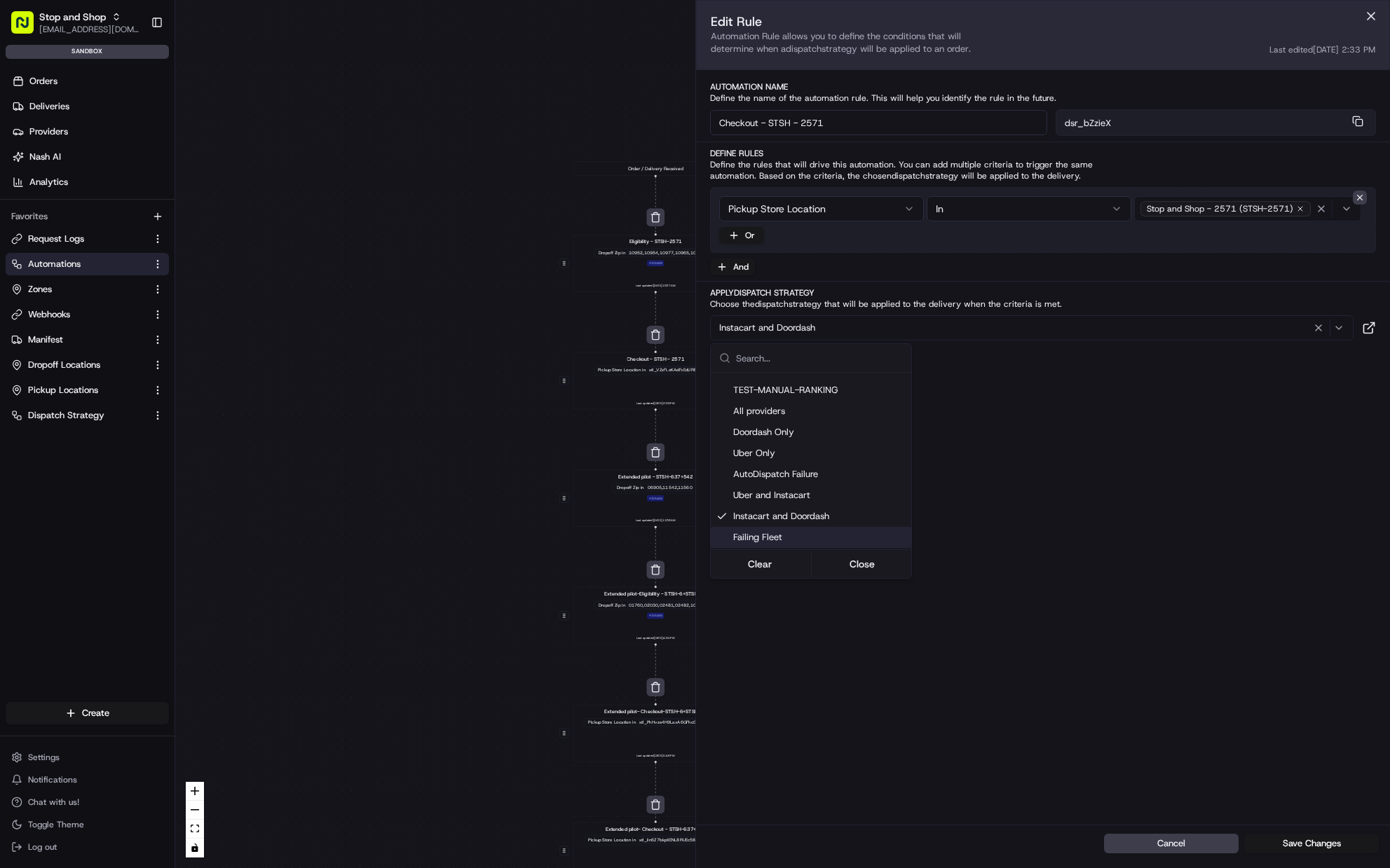
click at [1294, 836] on span "Automations apply to all deliveries that meet the defined criteria and do not h…" at bounding box center [1280, 828] width 175 height 33
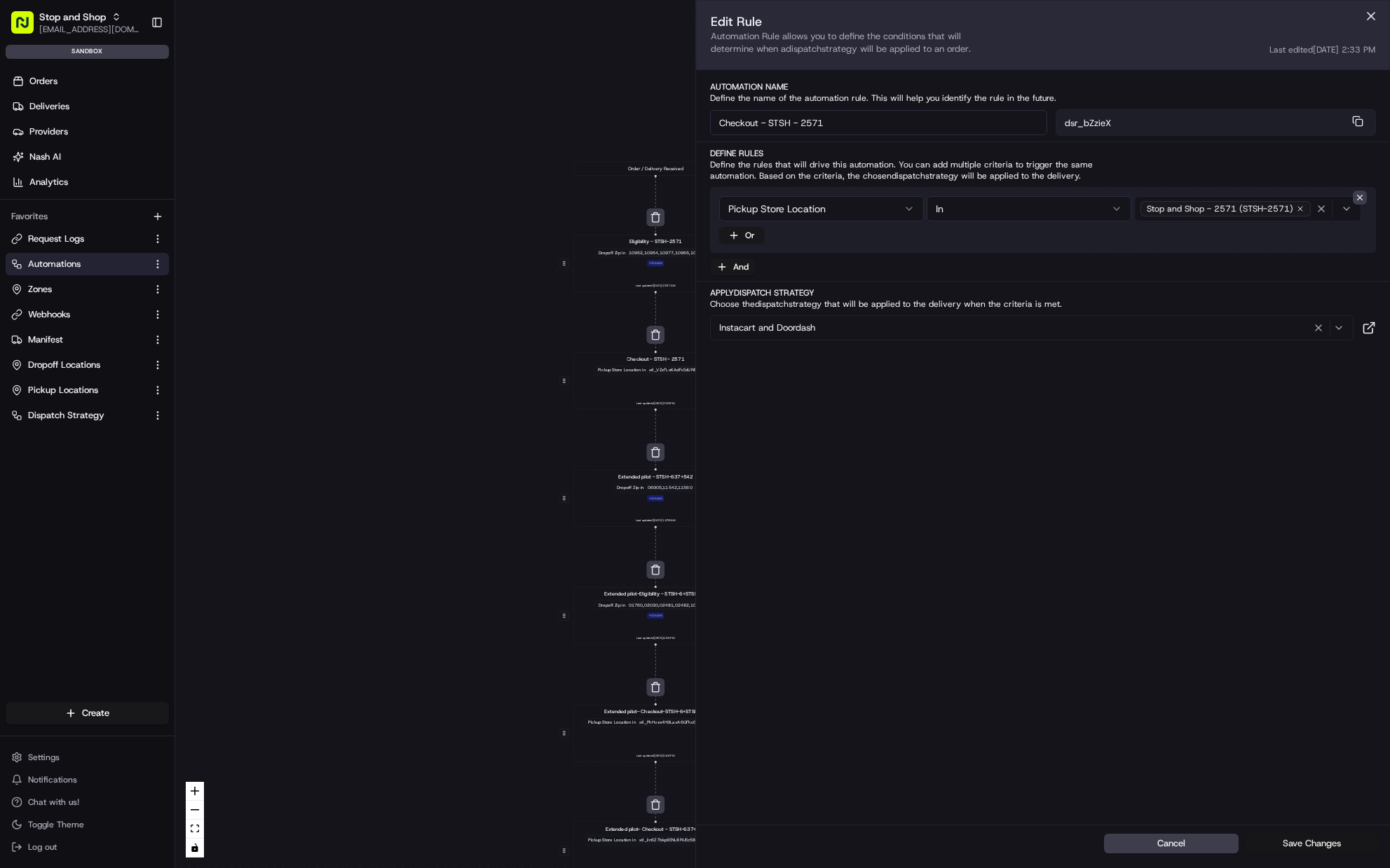
click at [1297, 845] on button "Save Changes" at bounding box center [1311, 844] width 135 height 20
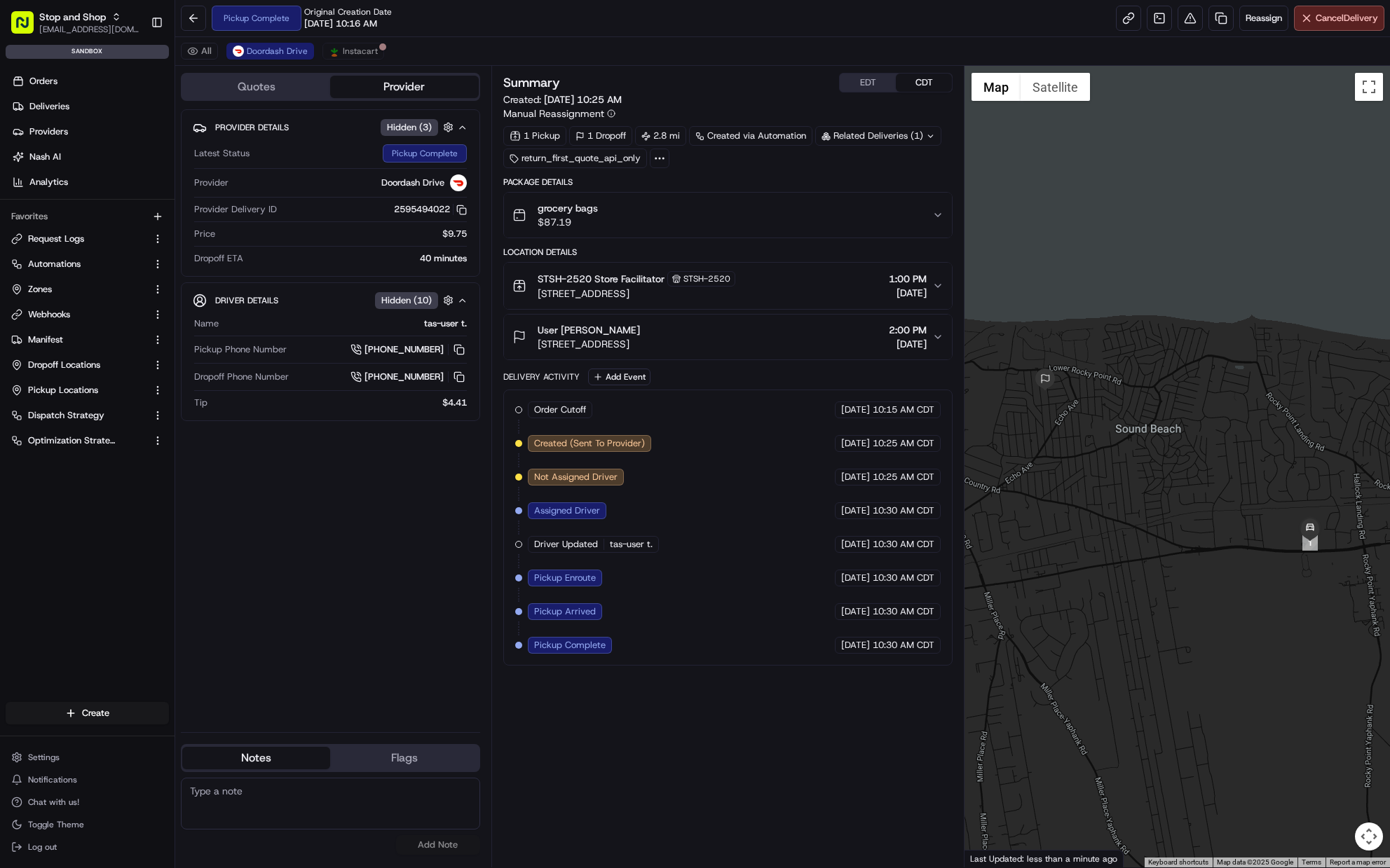
click at [414, 763] on button "Flags" at bounding box center [403, 757] width 148 height 22
click at [242, 768] on div "Notes Flags" at bounding box center [331, 758] width 300 height 28
click at [661, 737] on div "Summary EDT CDT Created: 08/21/2025 10:25 AM Manual Reassignment 1 Pickup 1 Dro…" at bounding box center [728, 466] width 450 height 787
